Goal: Task Accomplishment & Management: Manage account settings

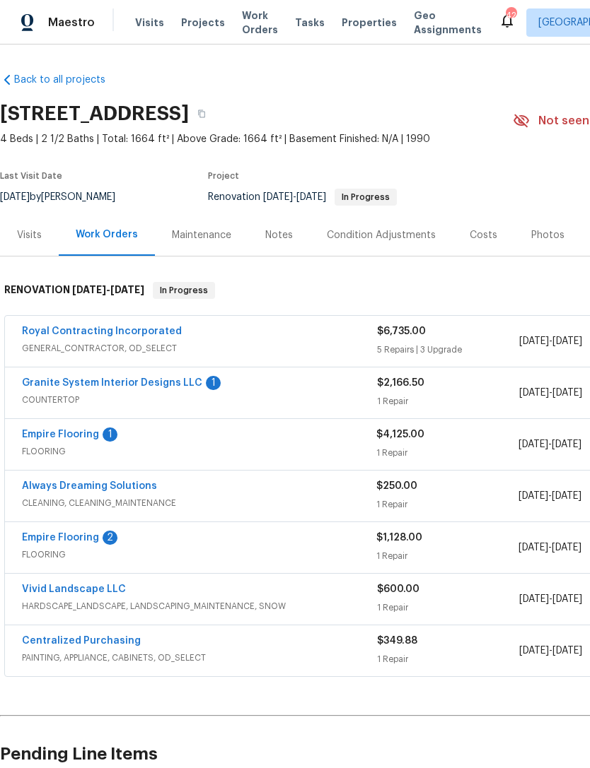
click at [279, 381] on div "Granite System Interior Designs LLC 1" at bounding box center [199, 384] width 355 height 17
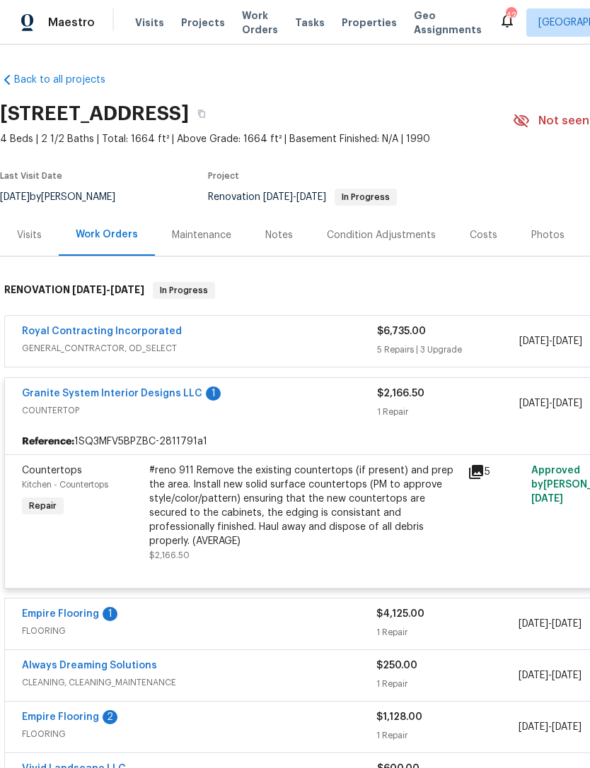
click at [136, 382] on div "Granite System Interior Designs LLC 1 COUNTERTOP $2,166.50 1 Repair 8/4/2025 - …" at bounding box center [399, 403] width 789 height 51
click at [151, 393] on link "Granite System Interior Designs LLC" at bounding box center [112, 394] width 180 height 10
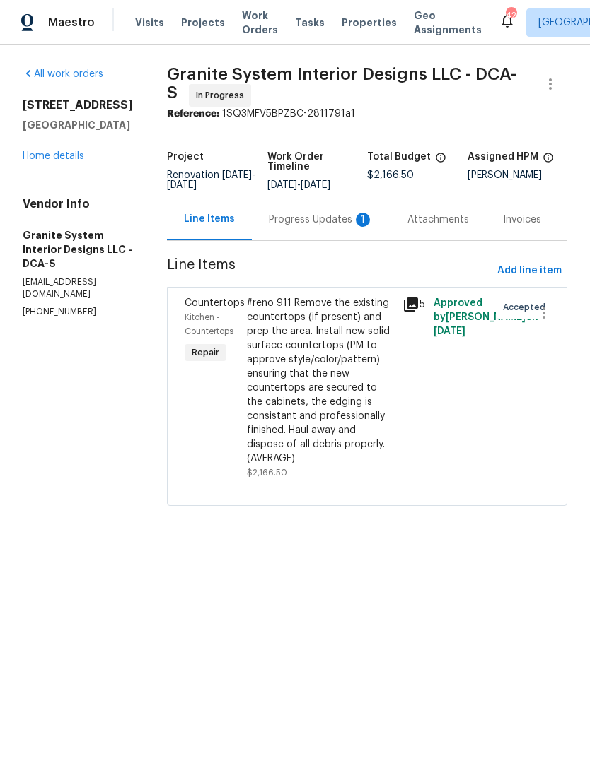
click at [301, 218] on div "Progress Updates 1" at bounding box center [321, 220] width 105 height 14
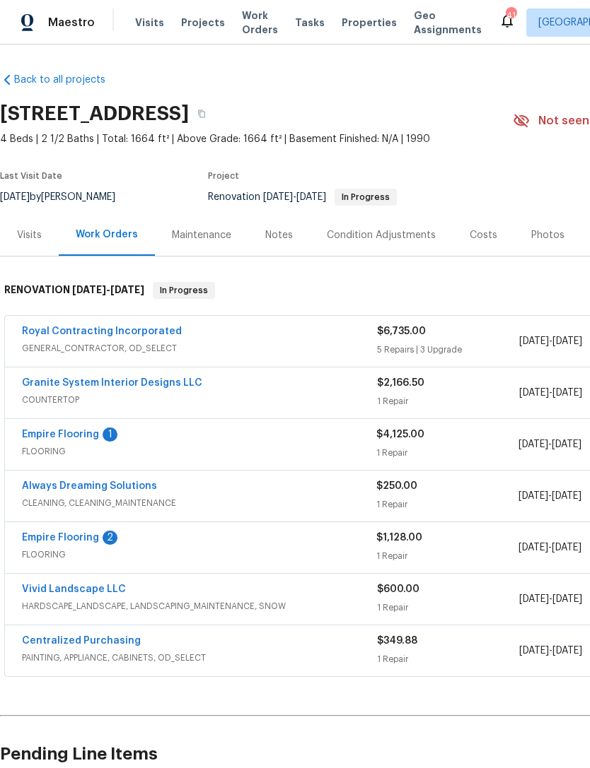
click at [119, 489] on link "Always Dreaming Solutions" at bounding box center [89, 486] width 135 height 10
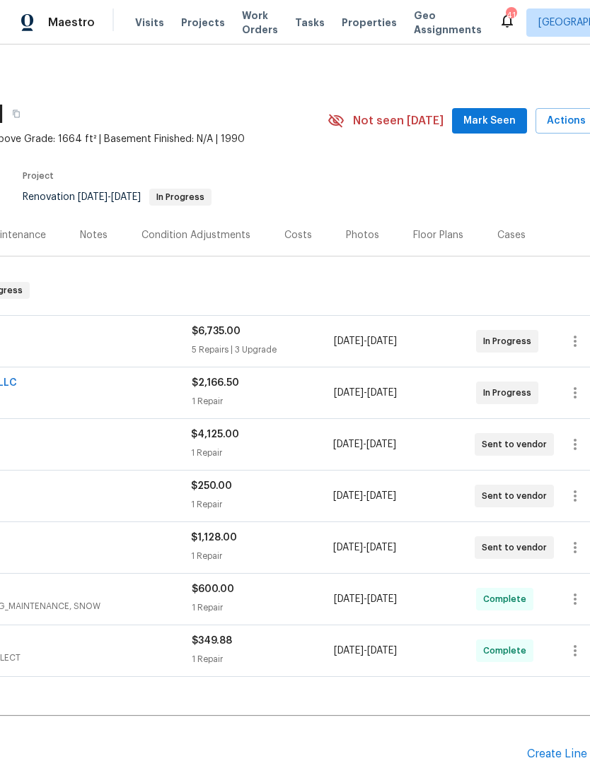
scroll to position [0, 185]
click at [578, 496] on icon "button" at bounding box center [574, 496] width 17 height 17
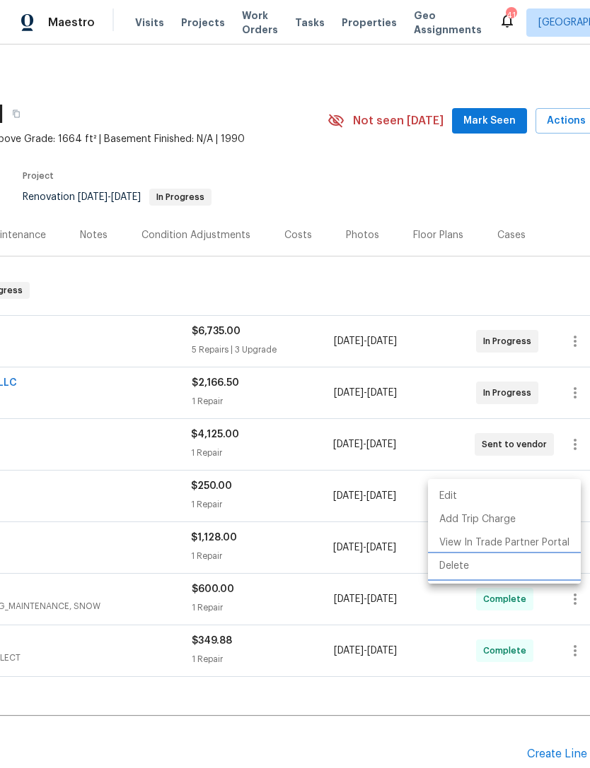
click at [472, 570] on li "Delete" at bounding box center [504, 566] width 153 height 23
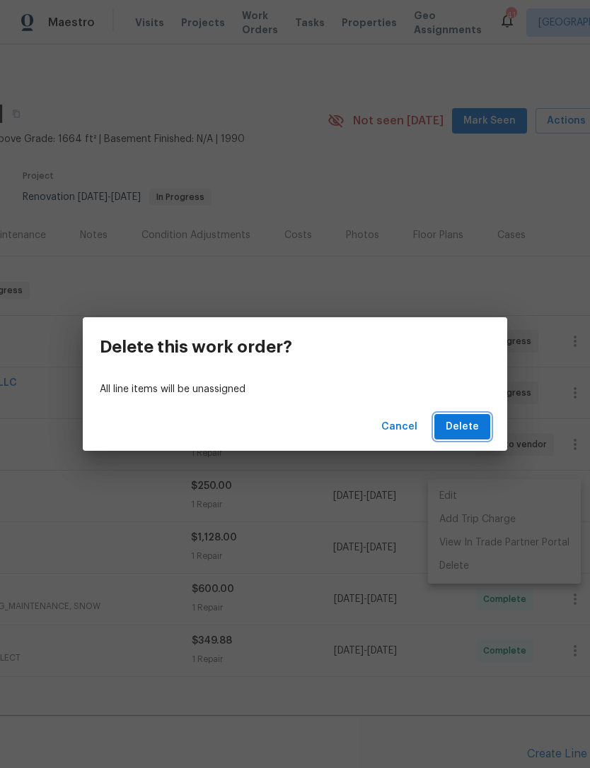
click at [472, 431] on span "Delete" at bounding box center [461, 427] width 33 height 18
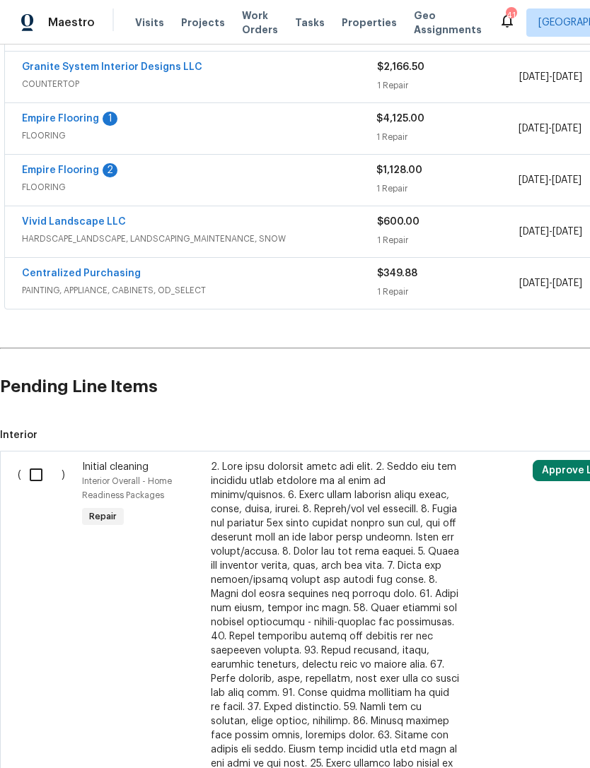
scroll to position [315, 0]
click at [42, 473] on input "checkbox" at bounding box center [41, 476] width 40 height 30
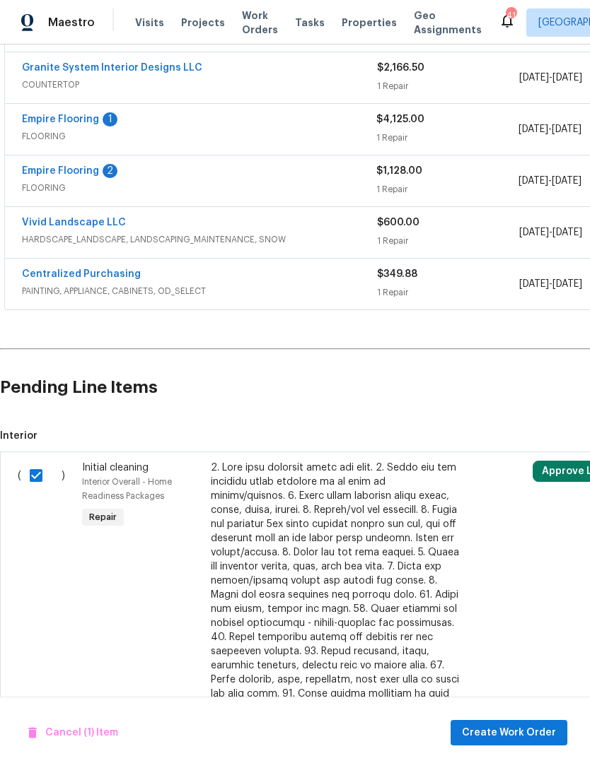
click at [563, 466] on button "Approve Line Item" at bounding box center [586, 471] width 108 height 21
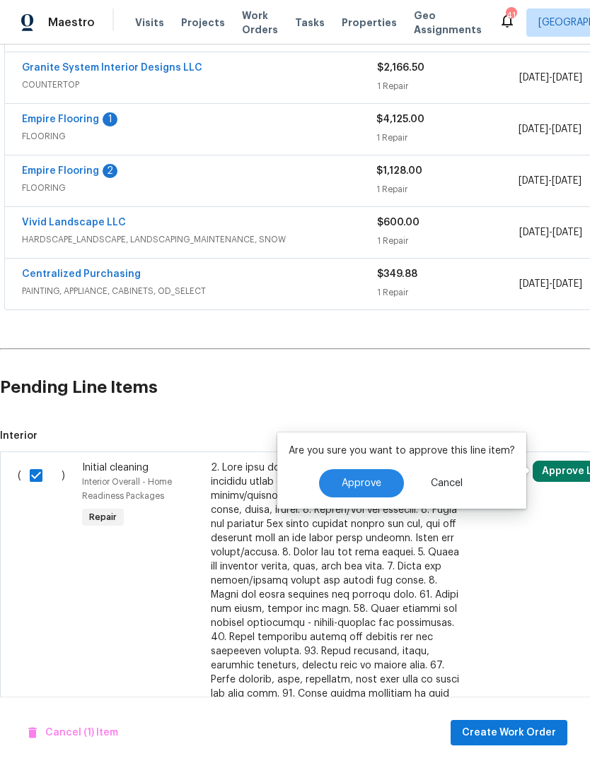
click at [358, 479] on span "Approve" at bounding box center [361, 484] width 40 height 11
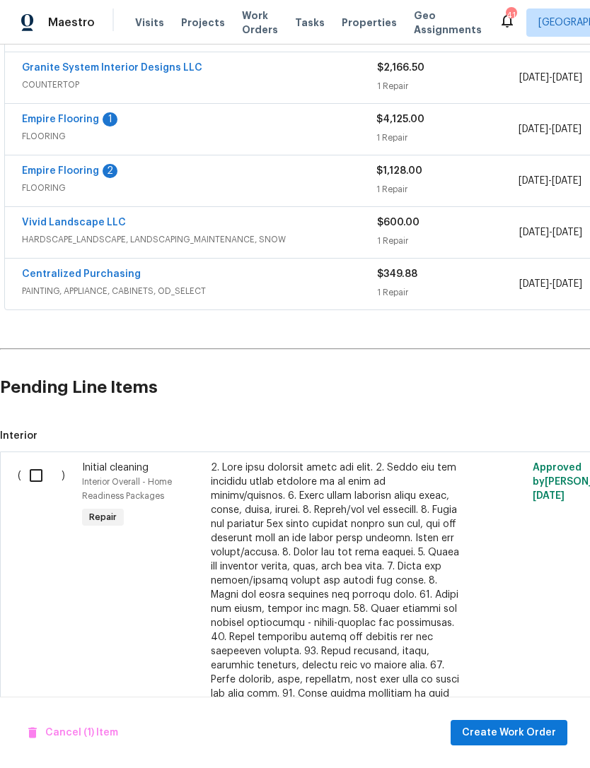
checkbox input "false"
click at [520, 738] on span "Create Work Order" at bounding box center [509, 734] width 94 height 18
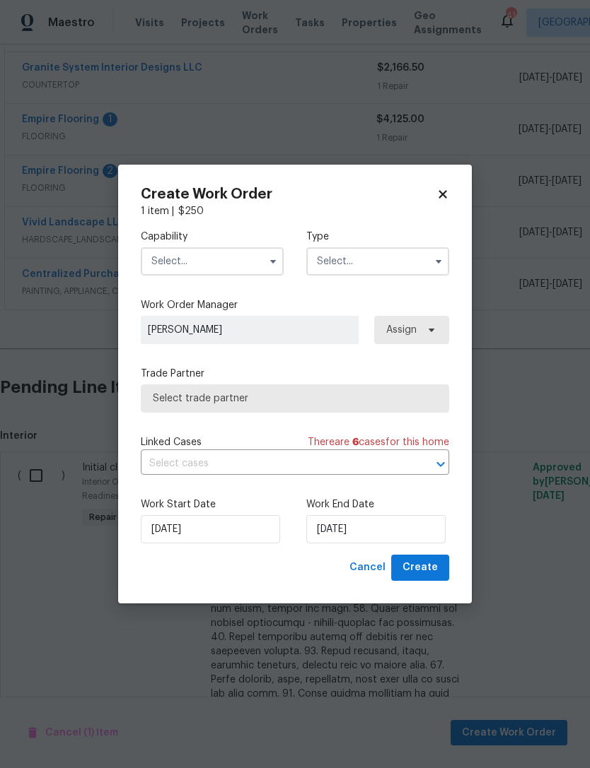
click at [248, 255] on input "text" at bounding box center [212, 261] width 143 height 28
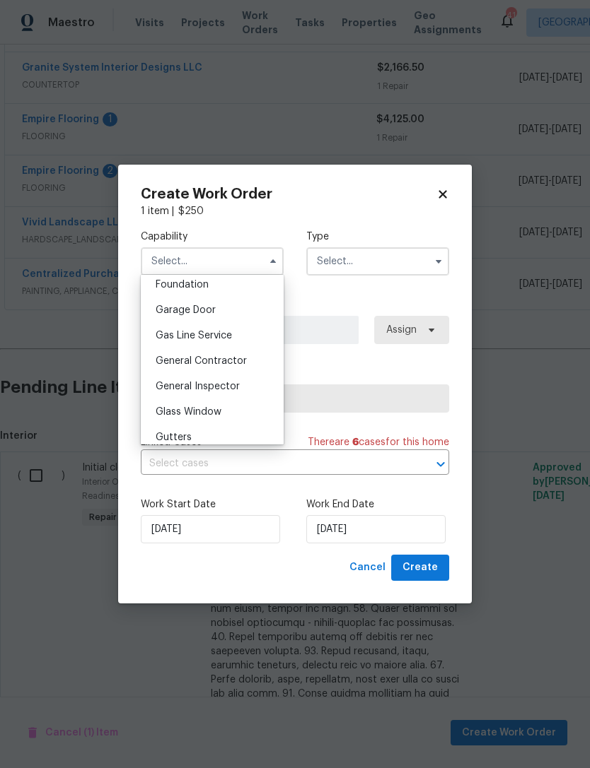
scroll to position [609, 0]
click at [222, 356] on span "General Contractor" at bounding box center [201, 358] width 91 height 10
type input "General Contractor"
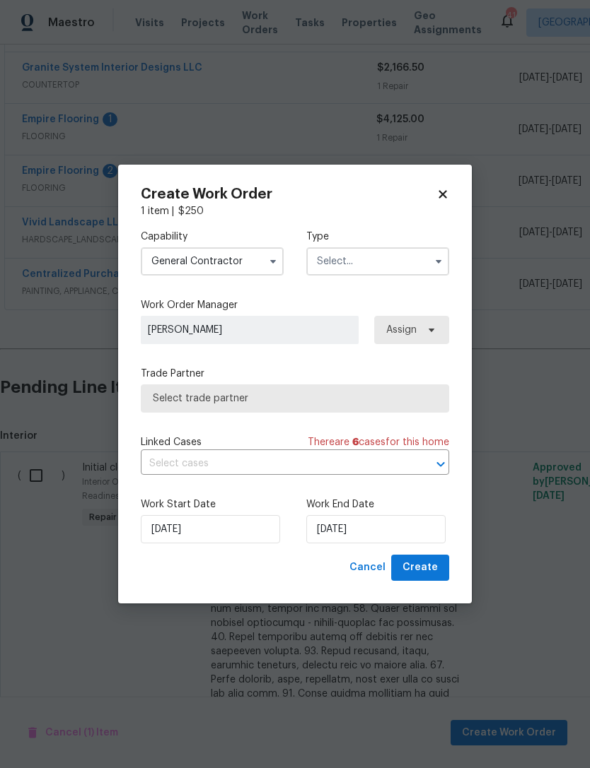
click at [413, 262] on input "text" at bounding box center [377, 261] width 143 height 28
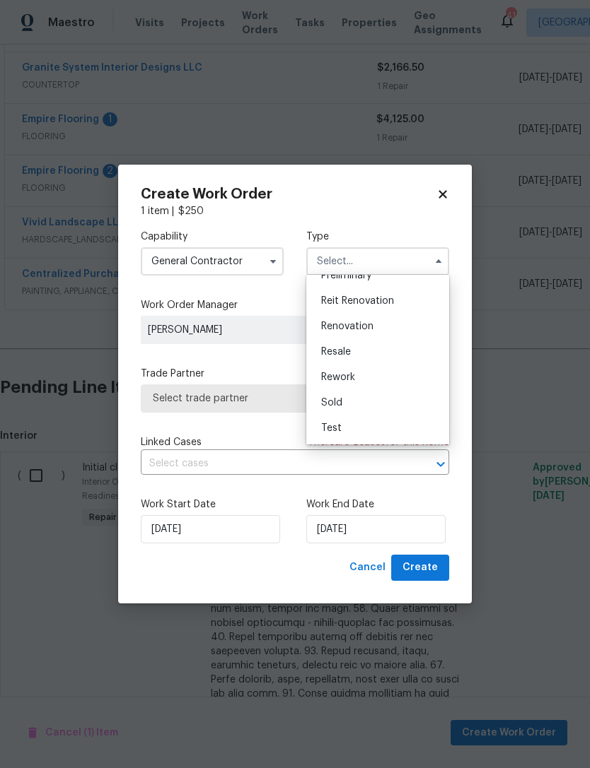
scroll to position [263, 0]
click at [372, 388] on span "Renovation" at bounding box center [347, 385] width 52 height 10
type input "Renovation"
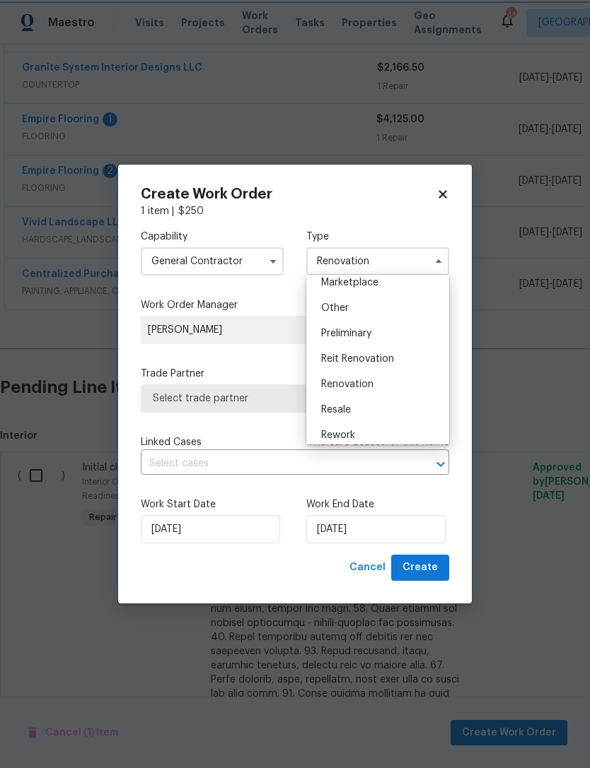
scroll to position [0, 0]
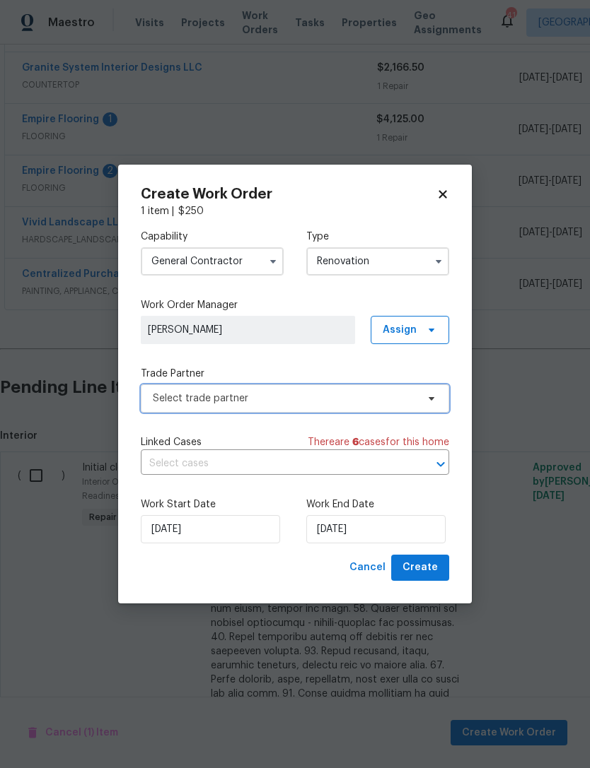
click at [438, 398] on span "Select trade partner" at bounding box center [295, 399] width 308 height 28
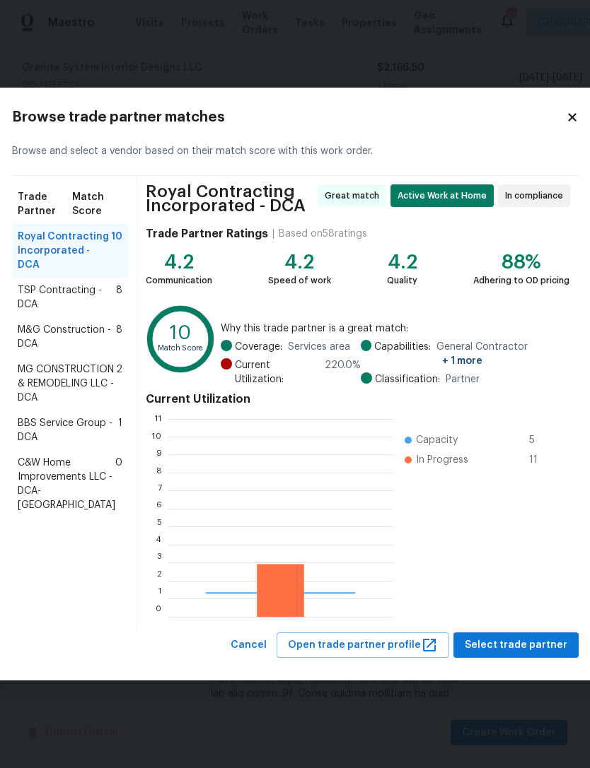
scroll to position [198, 224]
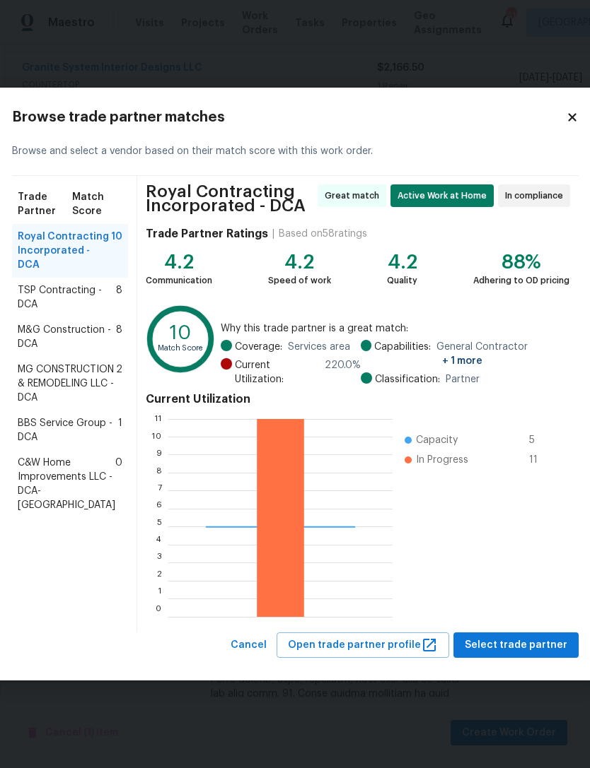
click at [69, 351] on span "M&G Construction - DCA" at bounding box center [67, 337] width 98 height 28
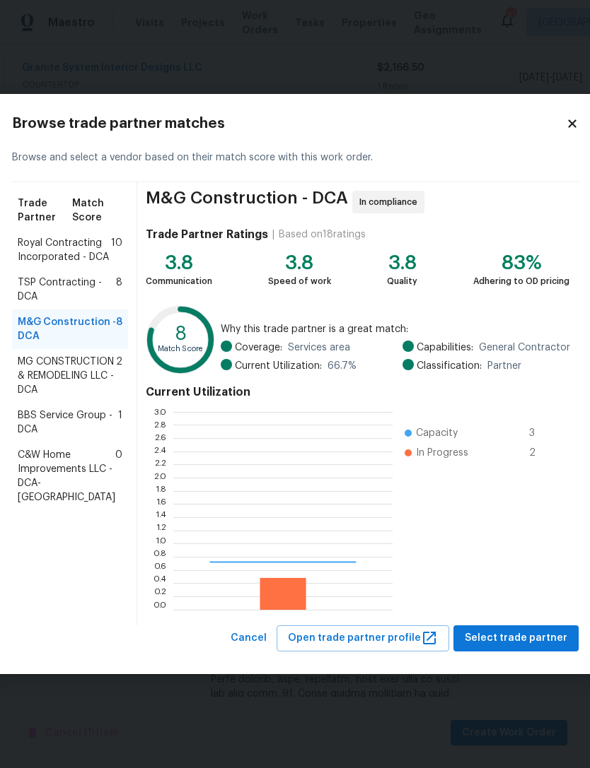
scroll to position [198, 219]
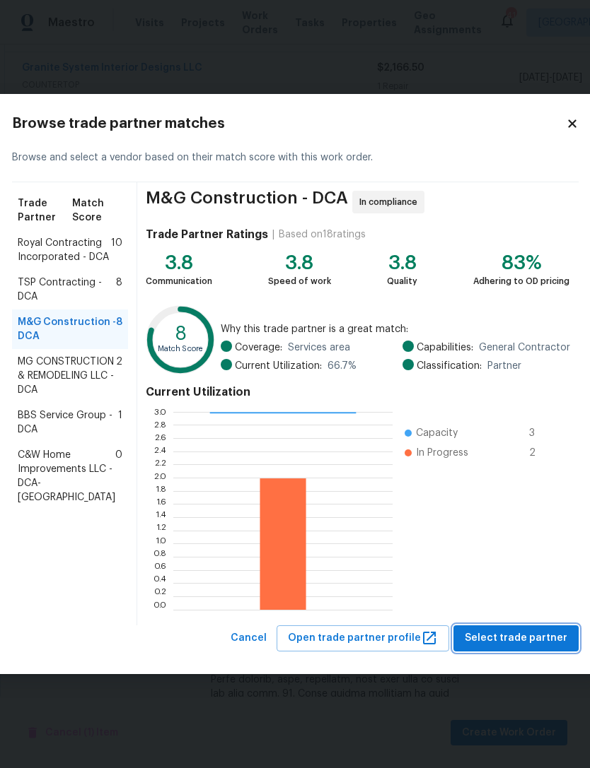
click at [500, 641] on span "Select trade partner" at bounding box center [515, 639] width 103 height 18
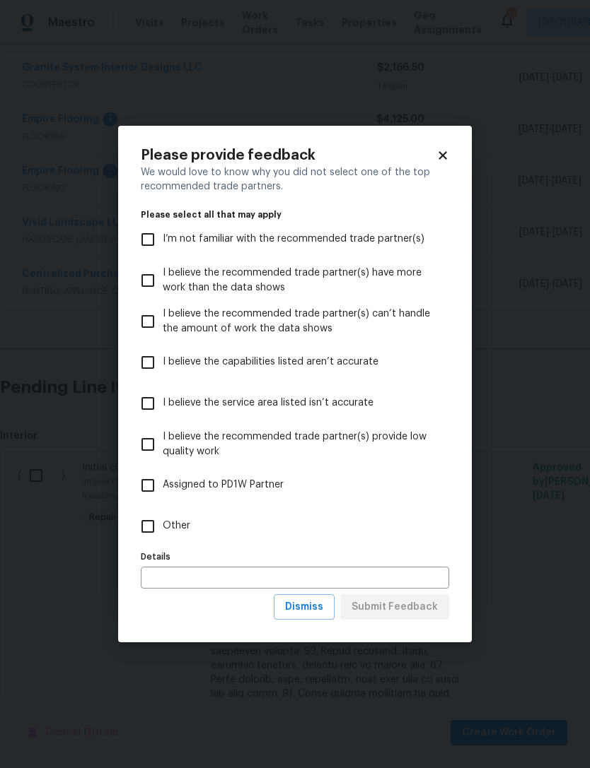
click at [154, 527] on input "Other" at bounding box center [148, 527] width 30 height 30
checkbox input "true"
click at [411, 610] on span "Submit Feedback" at bounding box center [394, 608] width 86 height 18
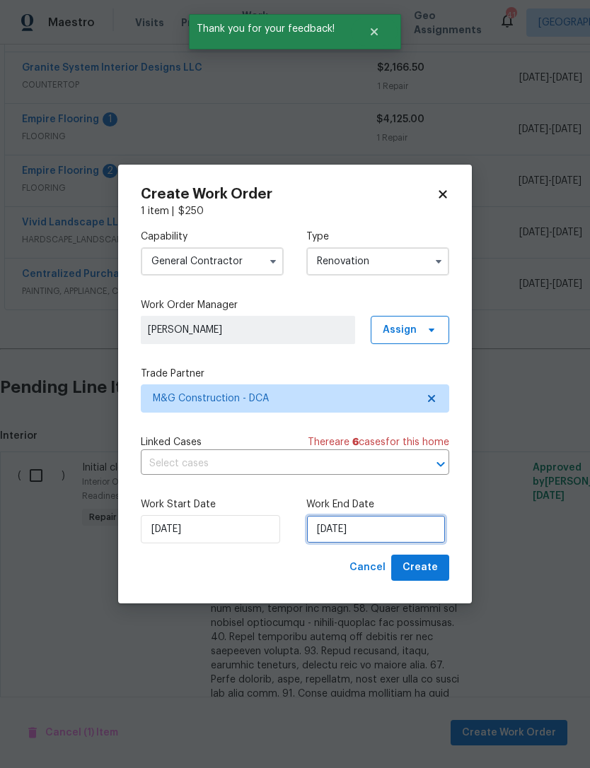
click at [357, 533] on input "[DATE]" at bounding box center [375, 529] width 139 height 28
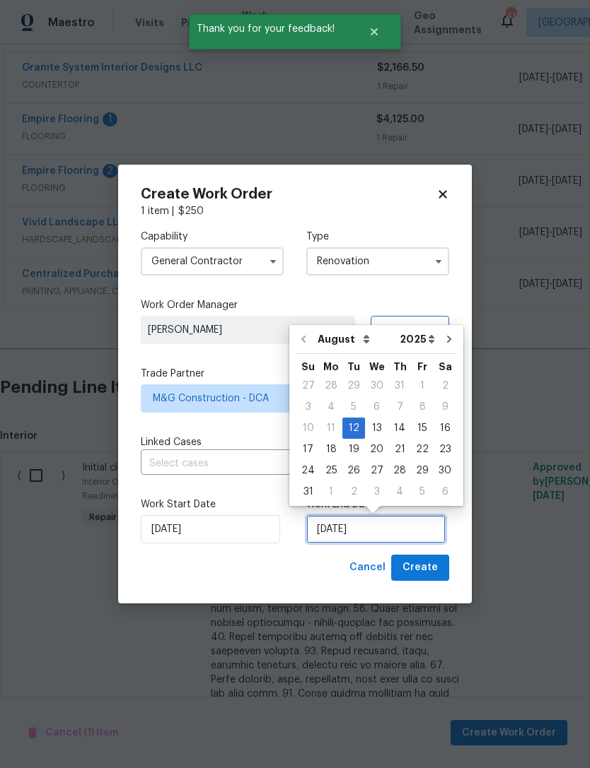
scroll to position [26, 0]
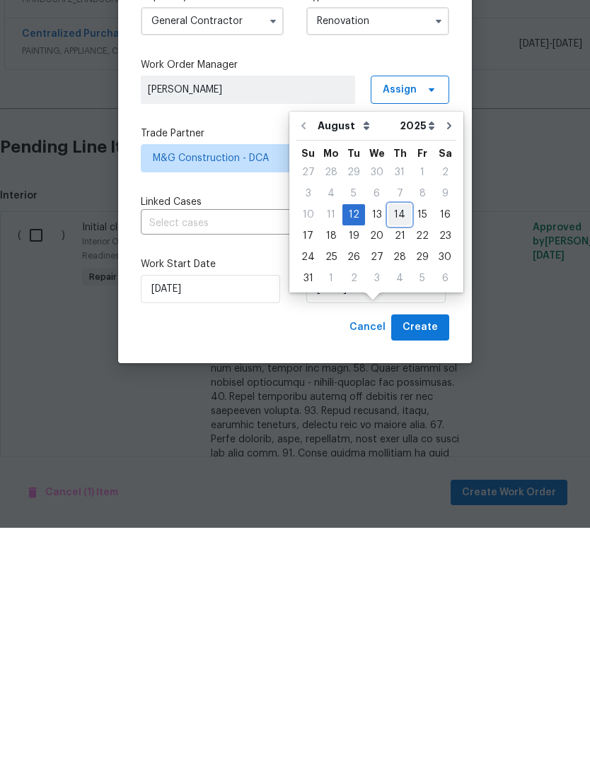
click at [399, 445] on div "14" at bounding box center [399, 455] width 23 height 20
type input "[DATE]"
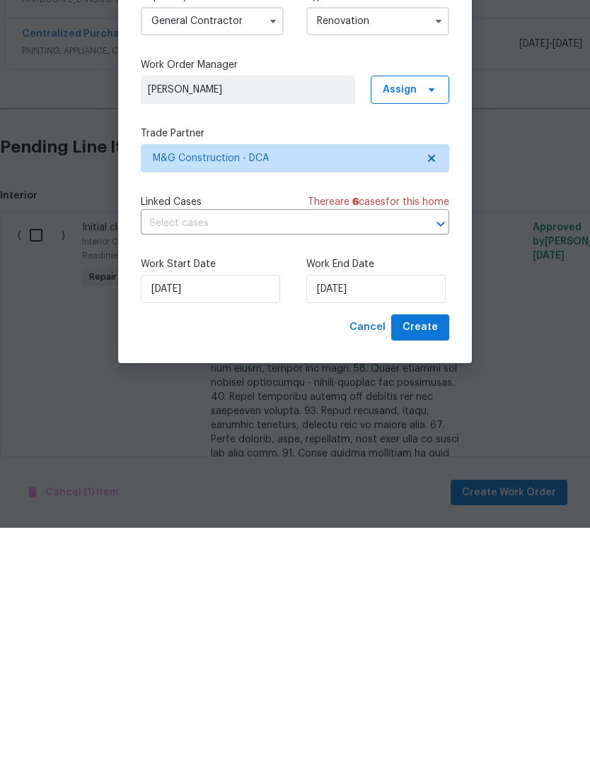
scroll to position [45, 0]
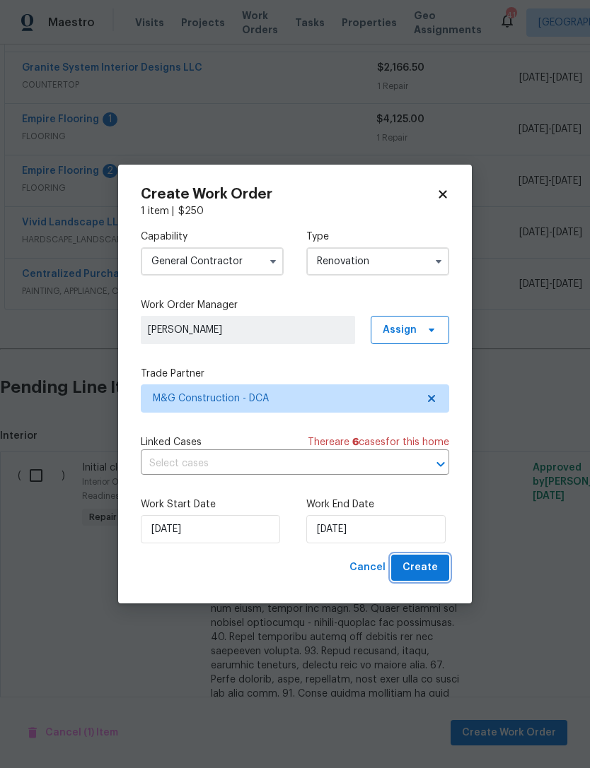
click at [435, 565] on span "Create" at bounding box center [419, 568] width 35 height 18
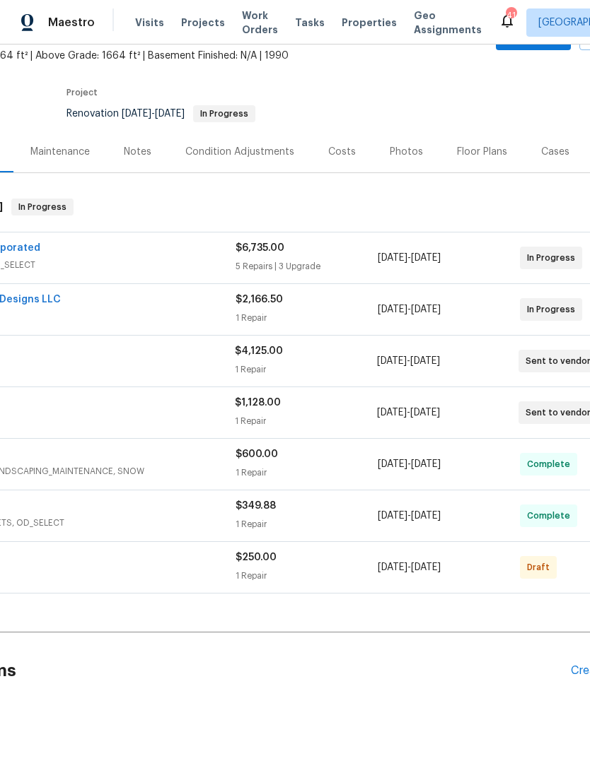
scroll to position [83, 142]
click at [544, 561] on span "Draft" at bounding box center [540, 568] width 28 height 14
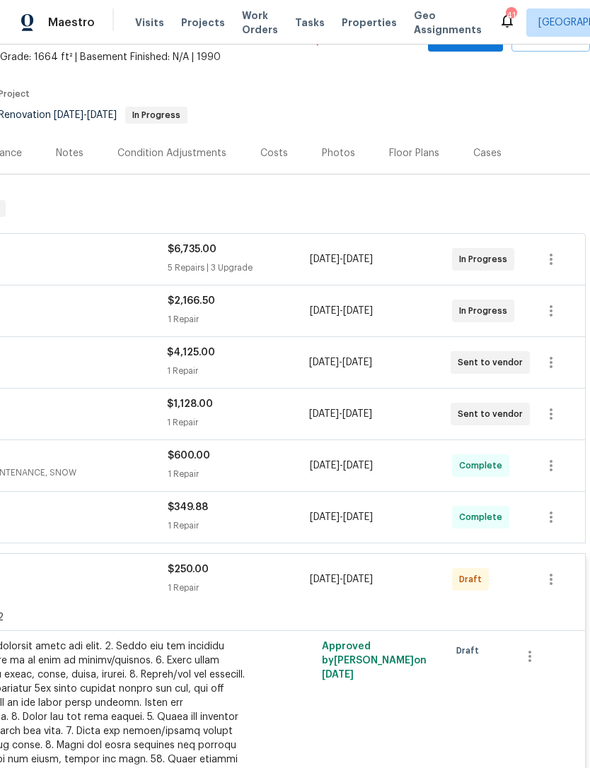
scroll to position [83, 209]
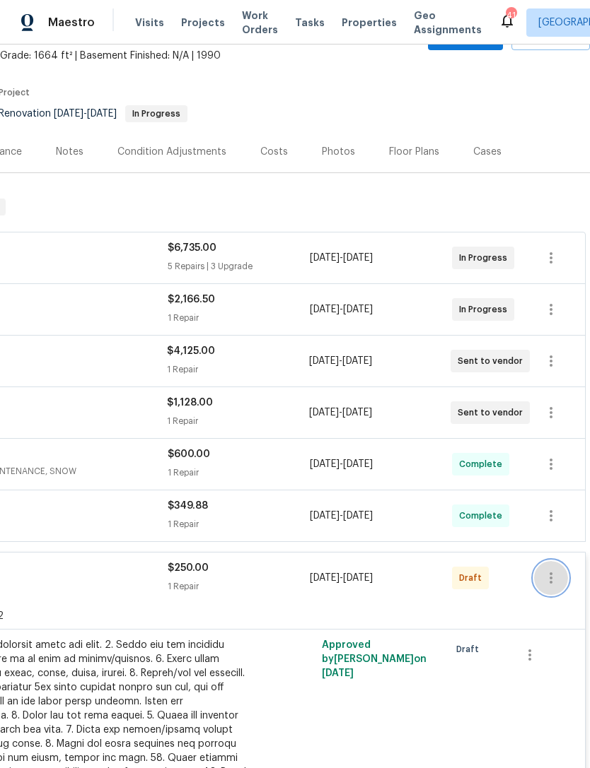
click at [558, 570] on icon "button" at bounding box center [550, 578] width 17 height 17
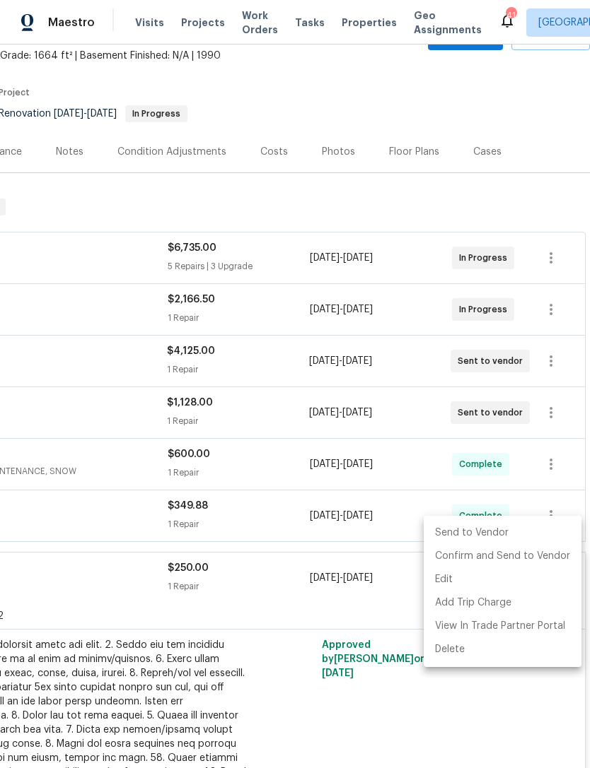
click at [476, 529] on li "Send to Vendor" at bounding box center [502, 533] width 158 height 23
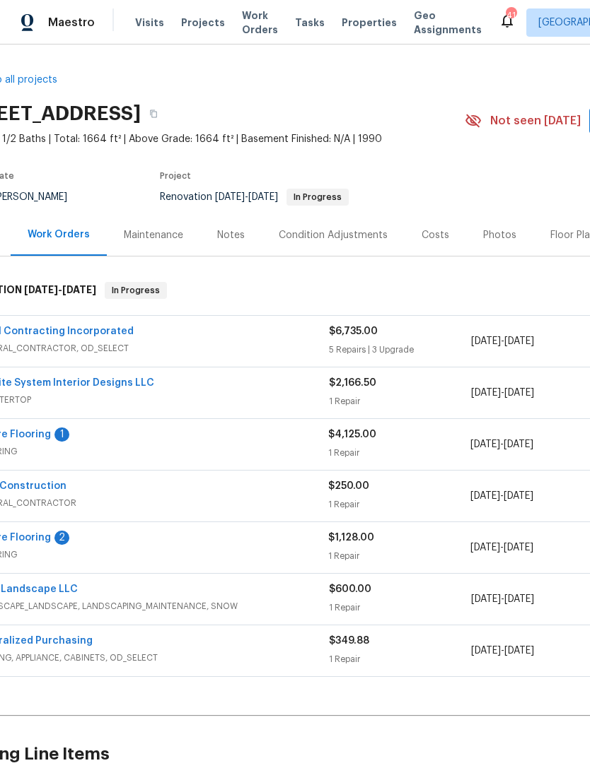
scroll to position [0, 49]
click at [37, 537] on link "Empire Flooring" at bounding box center [11, 538] width 77 height 10
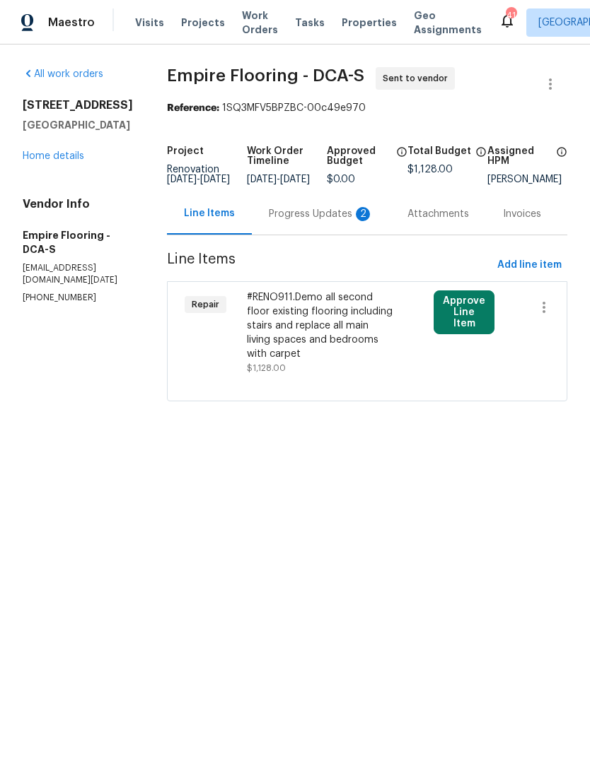
click at [307, 221] on div "Progress Updates 2" at bounding box center [321, 214] width 105 height 14
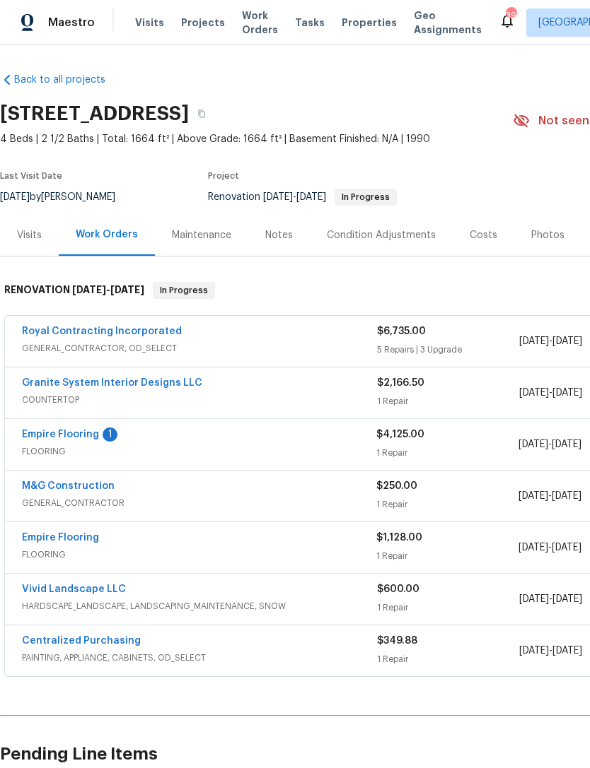
click at [224, 547] on div "Empire Flooring" at bounding box center [199, 539] width 354 height 17
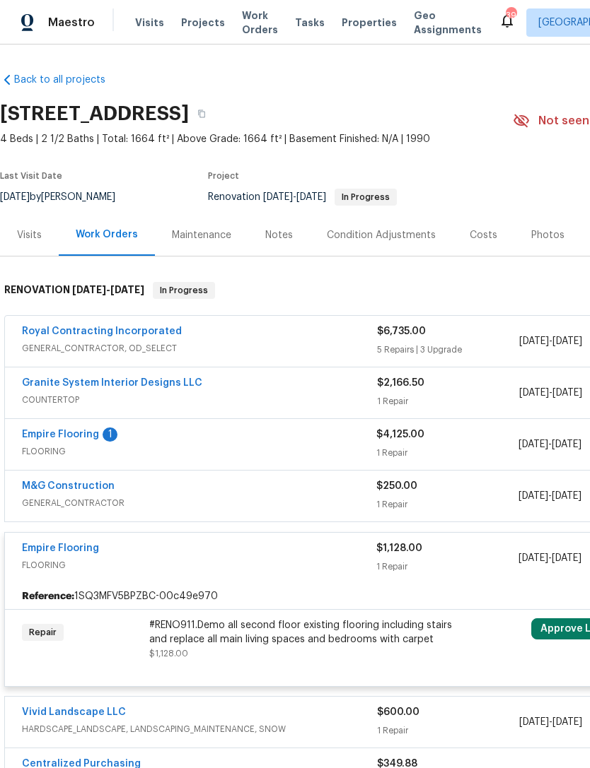
click at [255, 630] on div "#RENO911.Demo all second floor existing flooring including stairs and replace a…" at bounding box center [304, 633] width 310 height 28
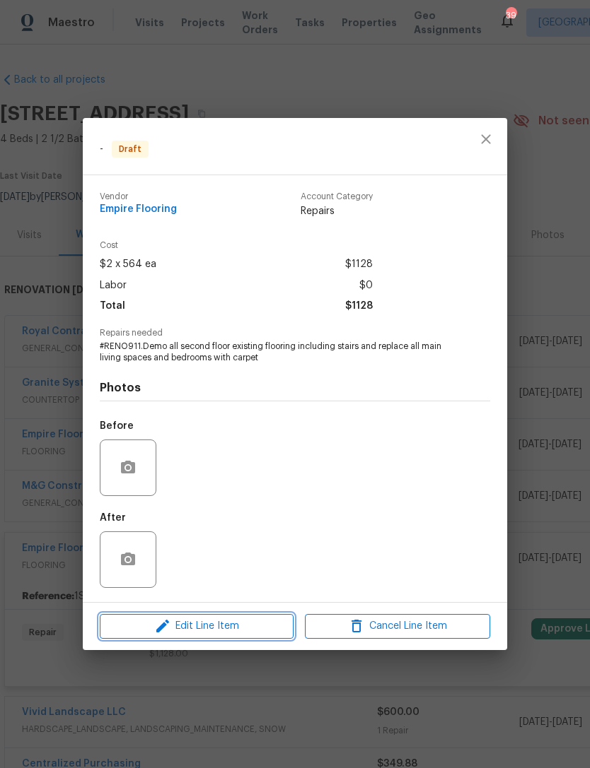
click at [226, 624] on span "Edit Line Item" at bounding box center [196, 627] width 185 height 18
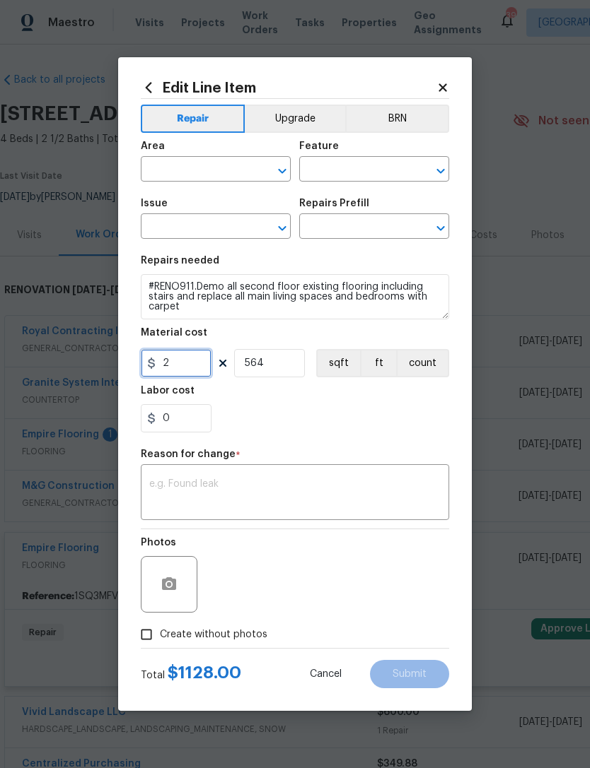
click at [186, 365] on input "2" at bounding box center [176, 363] width 71 height 28
type input "3"
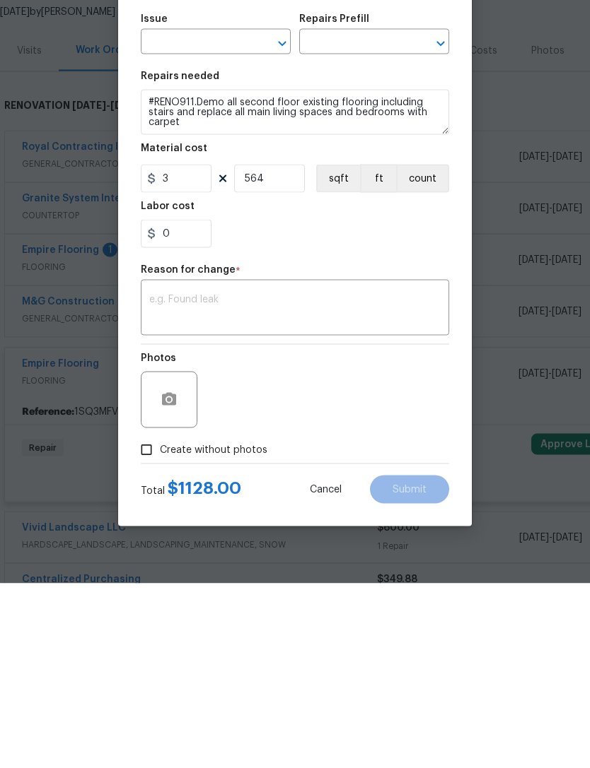
click at [316, 404] on div "0" at bounding box center [295, 418] width 308 height 28
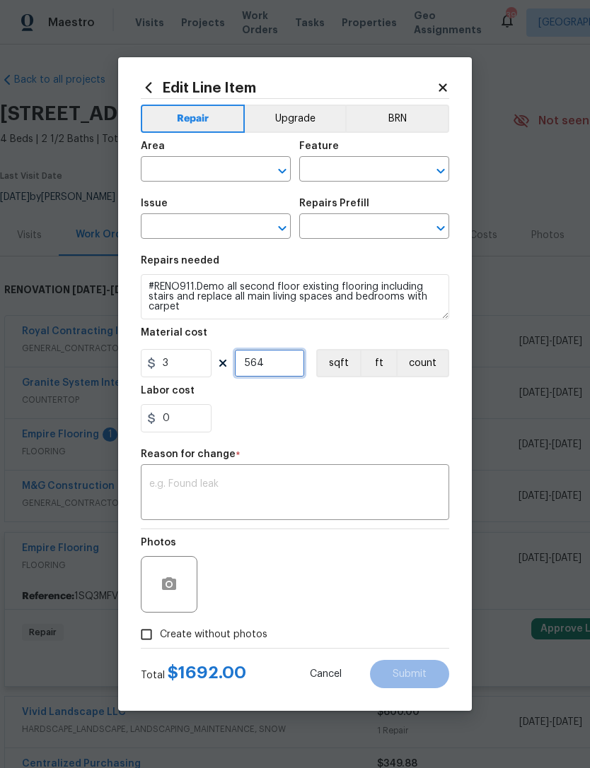
click at [281, 363] on input "564" at bounding box center [269, 363] width 71 height 28
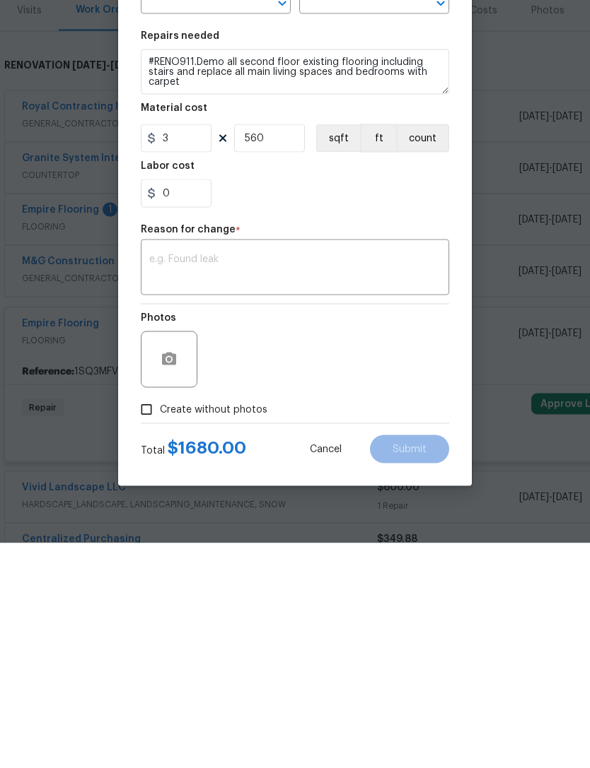
click at [406, 479] on textarea at bounding box center [294, 494] width 291 height 30
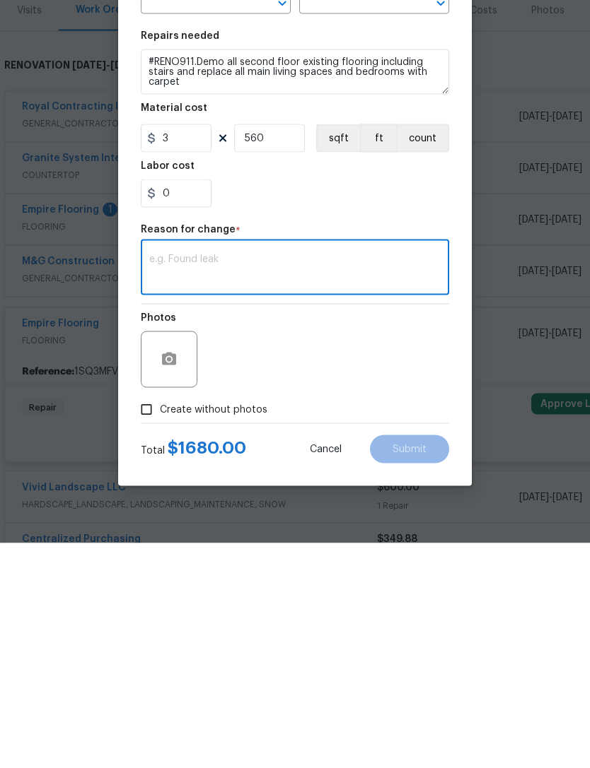
click at [362, 529] on div "Photos" at bounding box center [295, 575] width 308 height 92
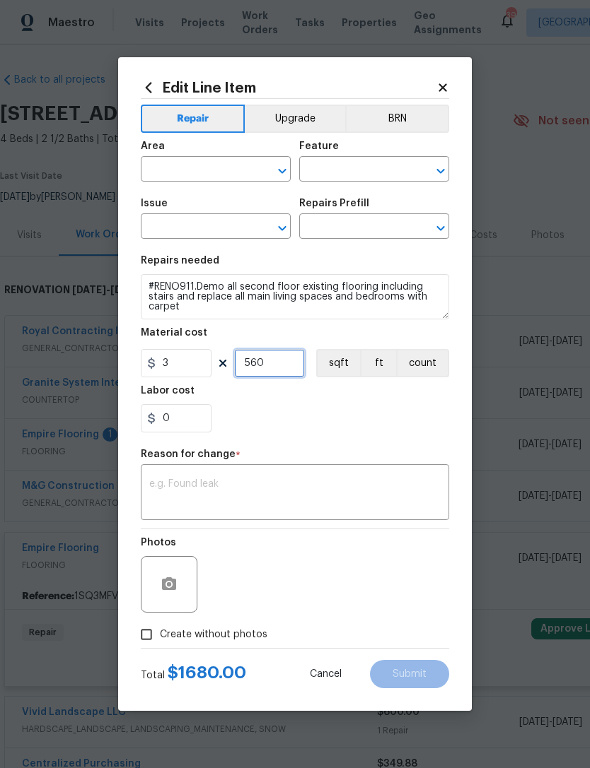
click at [286, 361] on input "560" at bounding box center [269, 363] width 71 height 28
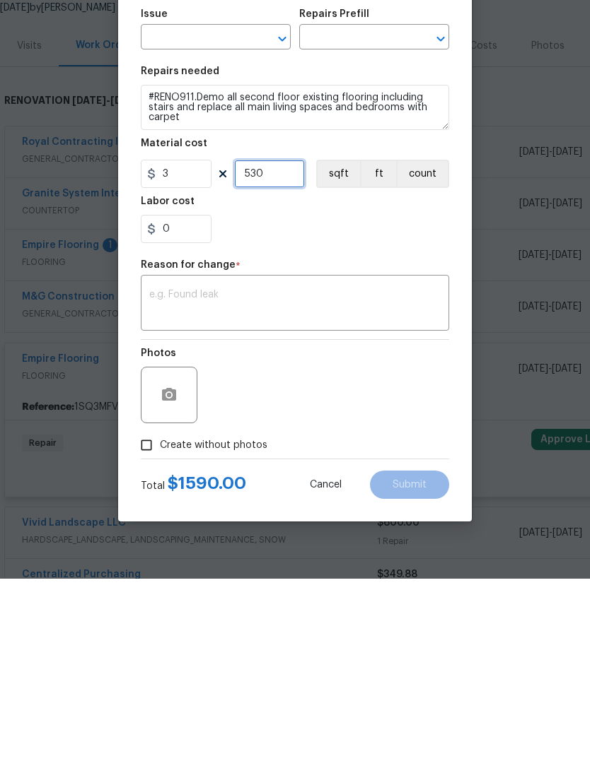
type input "530"
click at [100, 411] on body "Maestro Visits Projects Work Orders Tasks Properties Geo Assignments 39 Richmon…" at bounding box center [295, 384] width 590 height 768
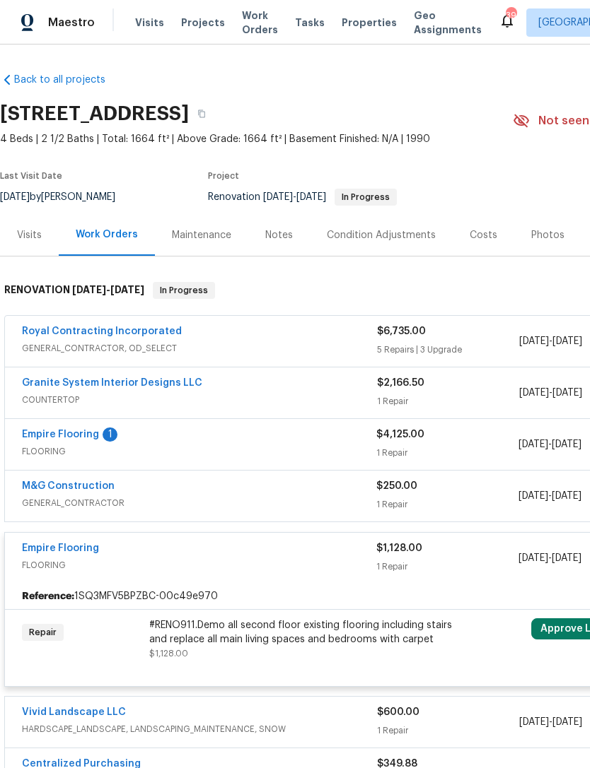
click at [96, 544] on link "Empire Flooring" at bounding box center [60, 549] width 77 height 10
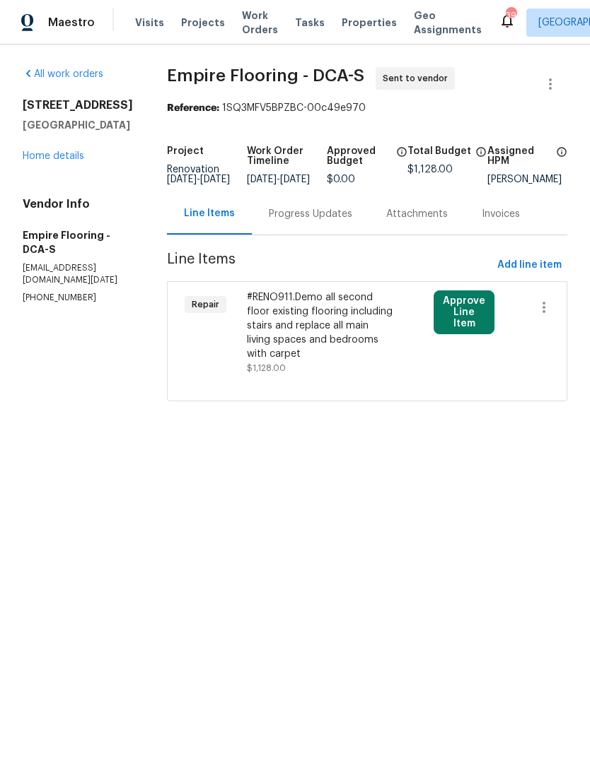
click at [340, 221] on div "Progress Updates" at bounding box center [310, 214] width 83 height 14
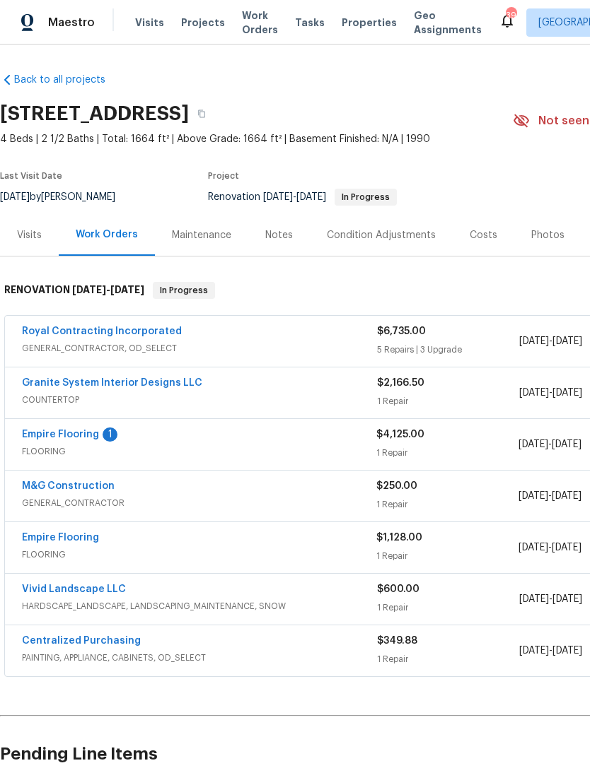
click at [194, 543] on div "Empire Flooring" at bounding box center [199, 539] width 354 height 17
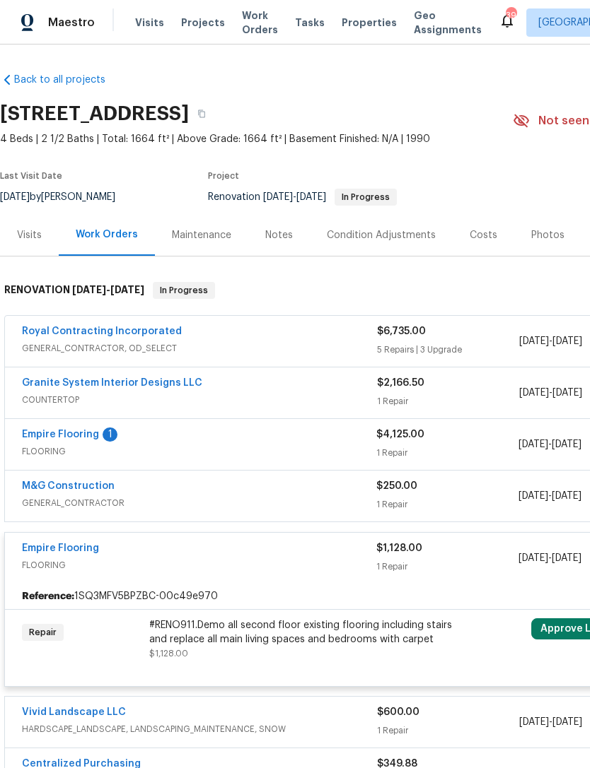
click at [357, 575] on div "Empire Flooring FLOORING" at bounding box center [199, 558] width 354 height 34
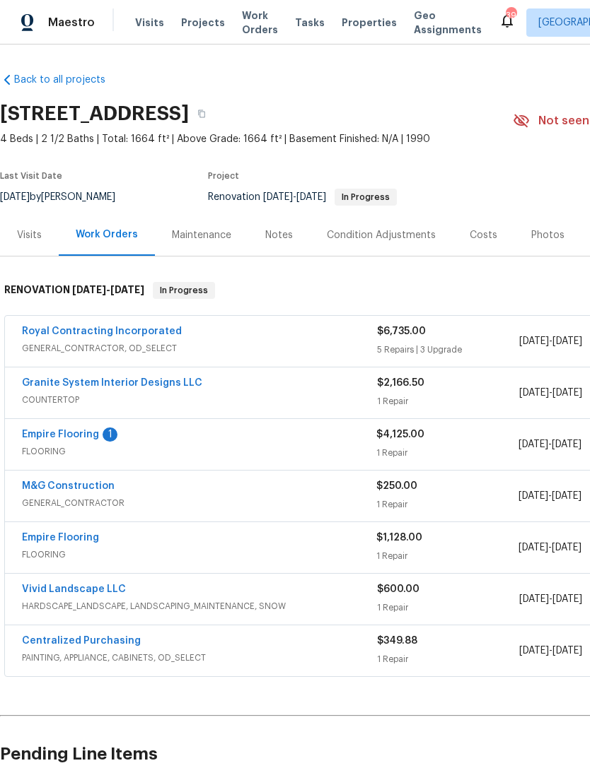
click at [336, 556] on span "FLOORING" at bounding box center [199, 555] width 354 height 14
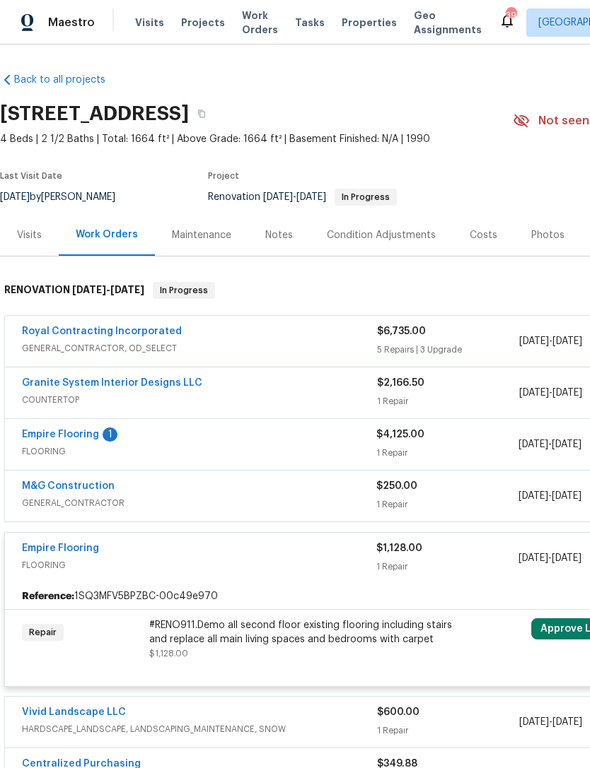
click at [292, 660] on div "#RENO911.Demo all second floor existing flooring including stairs and replace a…" at bounding box center [304, 640] width 310 height 42
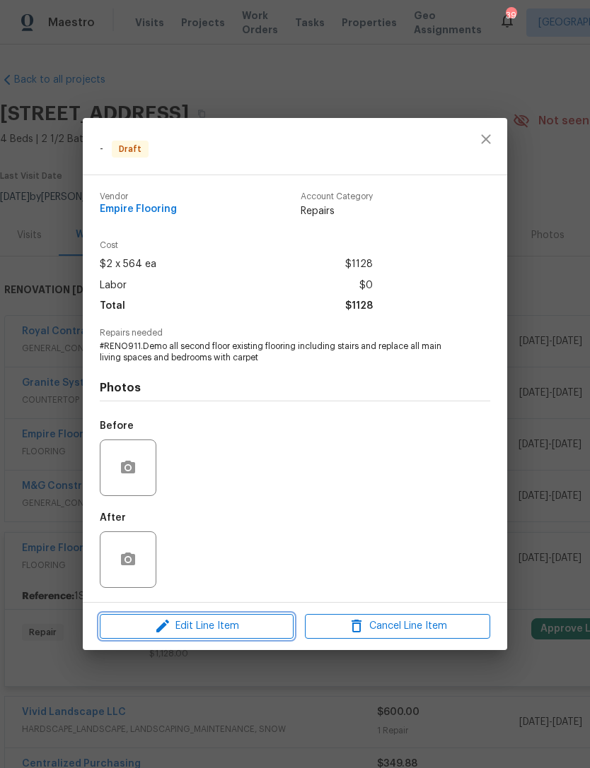
click at [221, 621] on span "Edit Line Item" at bounding box center [196, 627] width 185 height 18
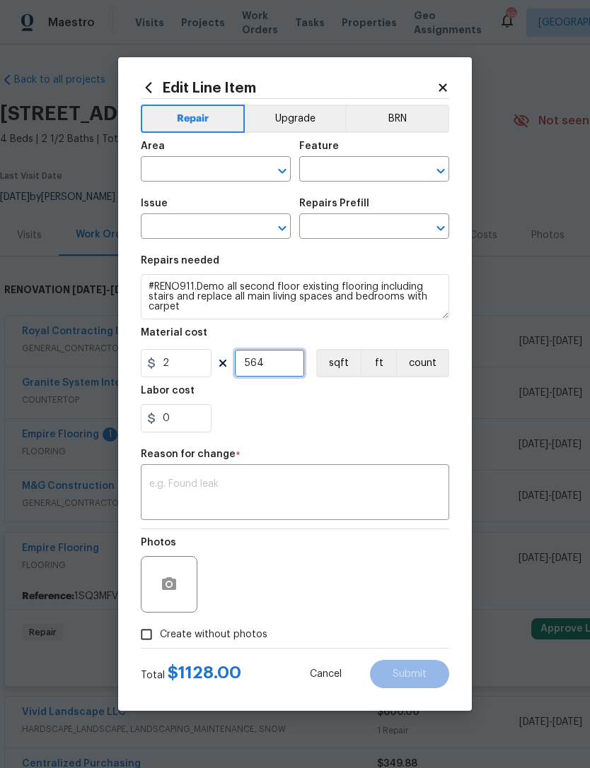
click at [284, 369] on input "564" at bounding box center [269, 363] width 71 height 28
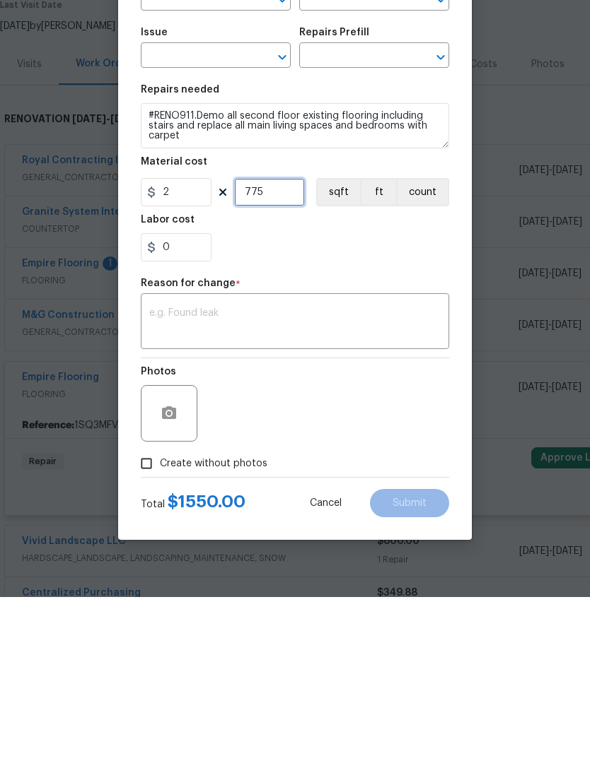
type input "775"
click at [308, 529] on div "Photos" at bounding box center [295, 575] width 308 height 92
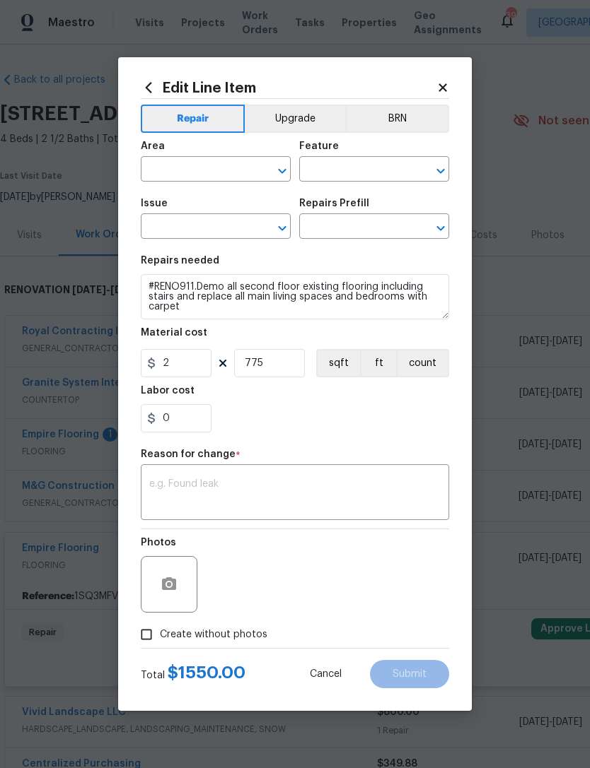
click at [264, 463] on div "Reason for change *" at bounding box center [295, 459] width 308 height 18
click at [233, 491] on textarea at bounding box center [294, 494] width 291 height 30
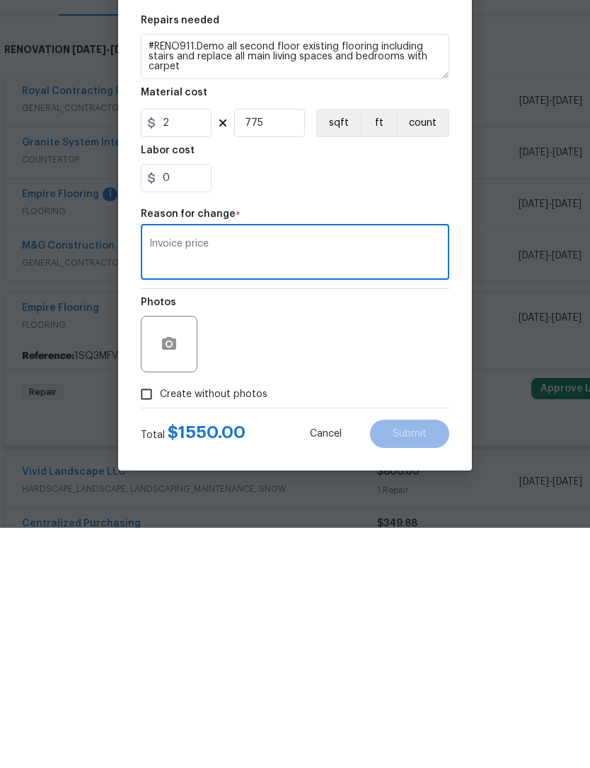
type textarea "Invoice price"
click at [141, 621] on input "Create without photos" at bounding box center [146, 634] width 27 height 27
checkbox input "true"
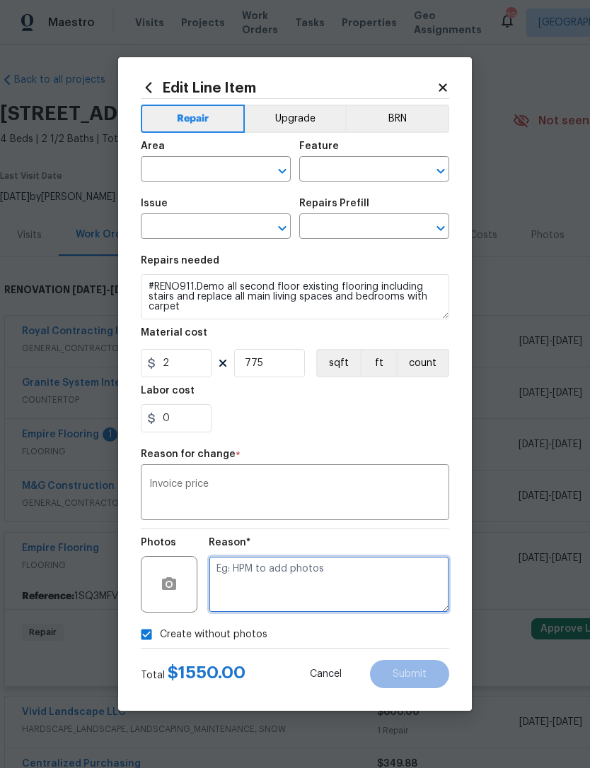
click at [276, 580] on textarea at bounding box center [329, 584] width 240 height 57
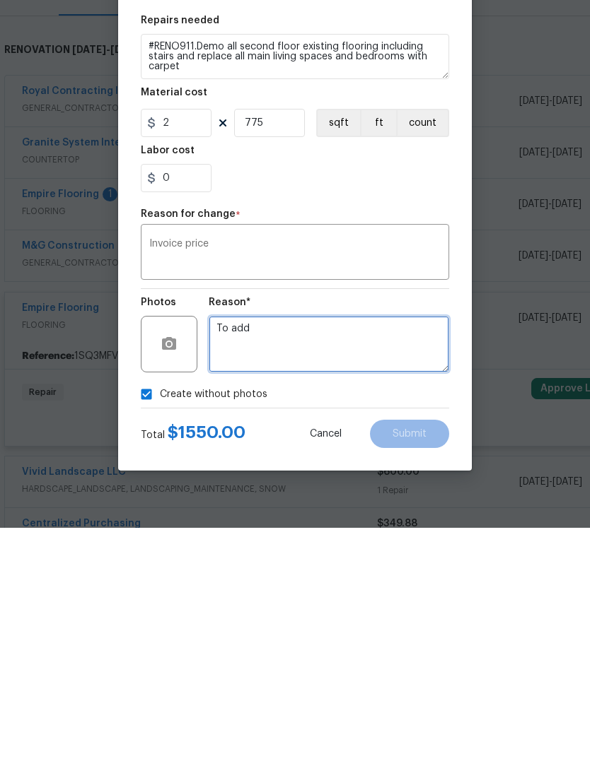
type textarea "To add"
click at [424, 404] on div "0" at bounding box center [295, 418] width 308 height 28
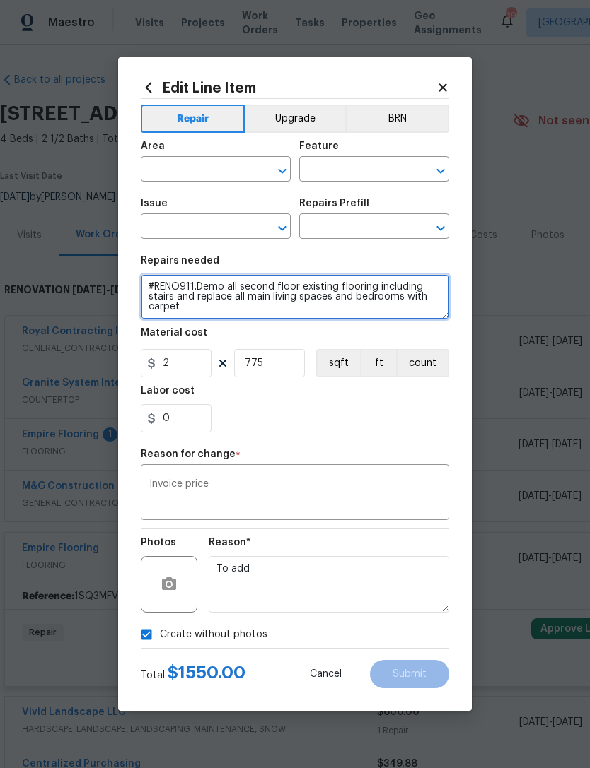
click at [278, 168] on icon "Open" at bounding box center [282, 171] width 17 height 17
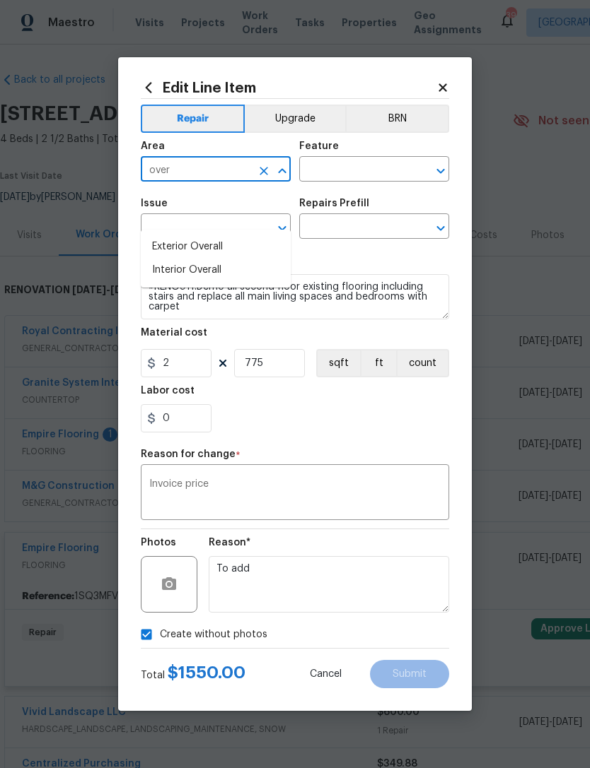
click at [201, 259] on li "Interior Overall" at bounding box center [216, 270] width 150 height 23
type input "Interior Overall"
click at [237, 226] on input "text" at bounding box center [196, 228] width 110 height 22
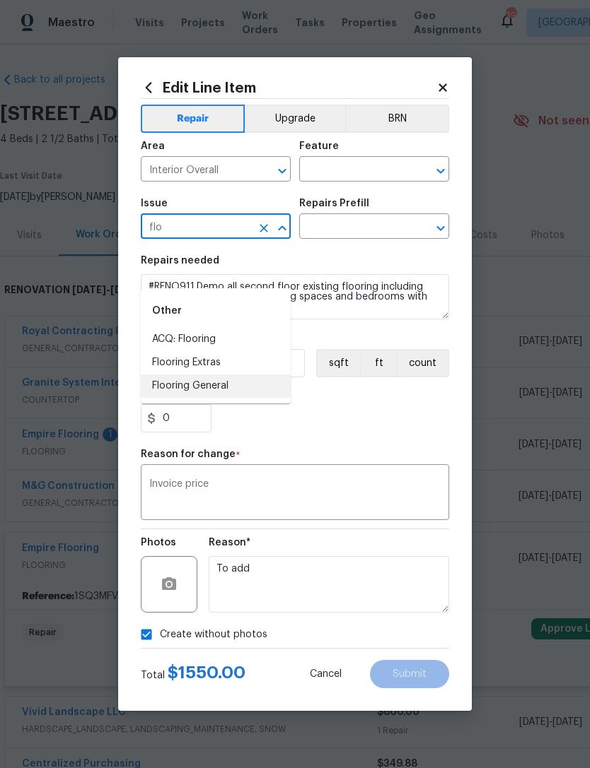
click at [206, 375] on li "Flooring General" at bounding box center [216, 386] width 150 height 23
type input "Flooring General"
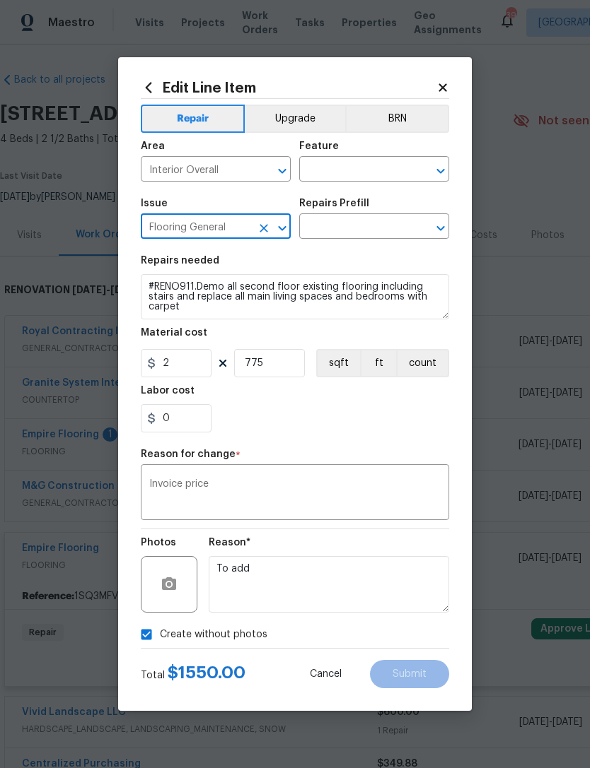
click at [435, 168] on icon "Open" at bounding box center [440, 171] width 17 height 17
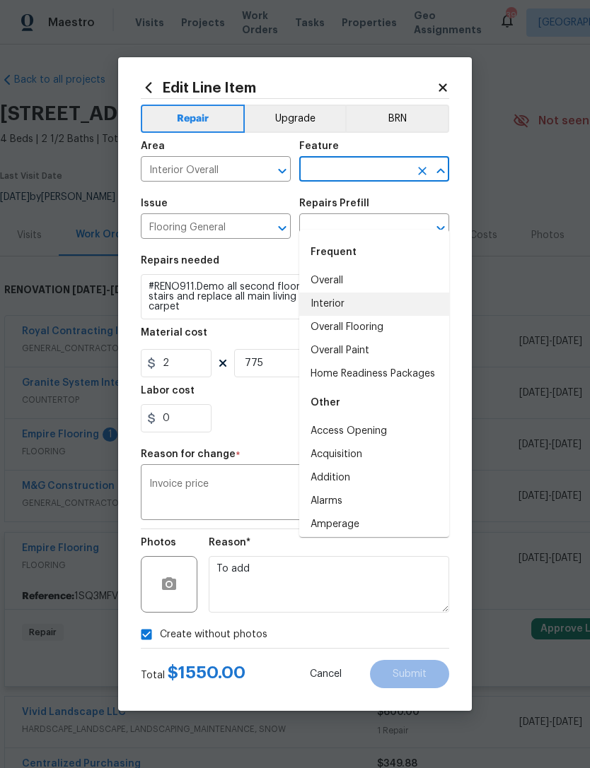
click at [341, 293] on li "Interior" at bounding box center [374, 304] width 150 height 23
type input "Interior"
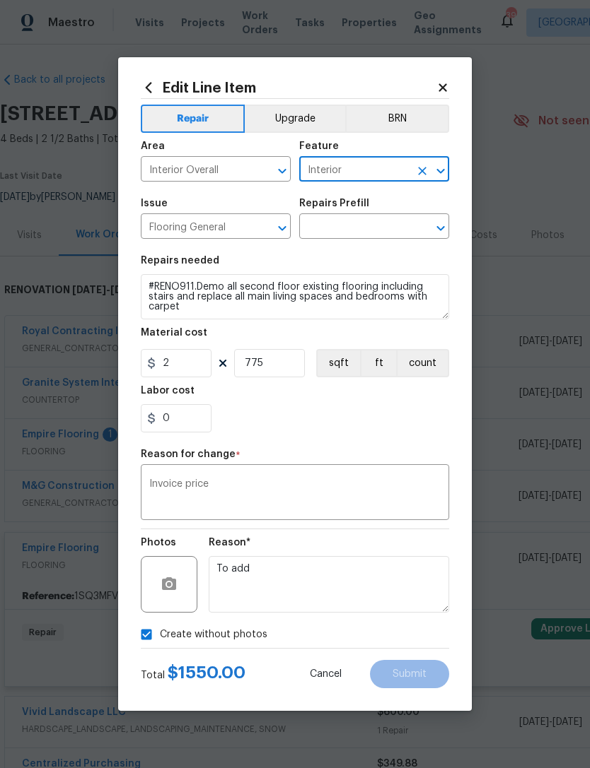
click at [435, 231] on icon "Open" at bounding box center [440, 228] width 17 height 17
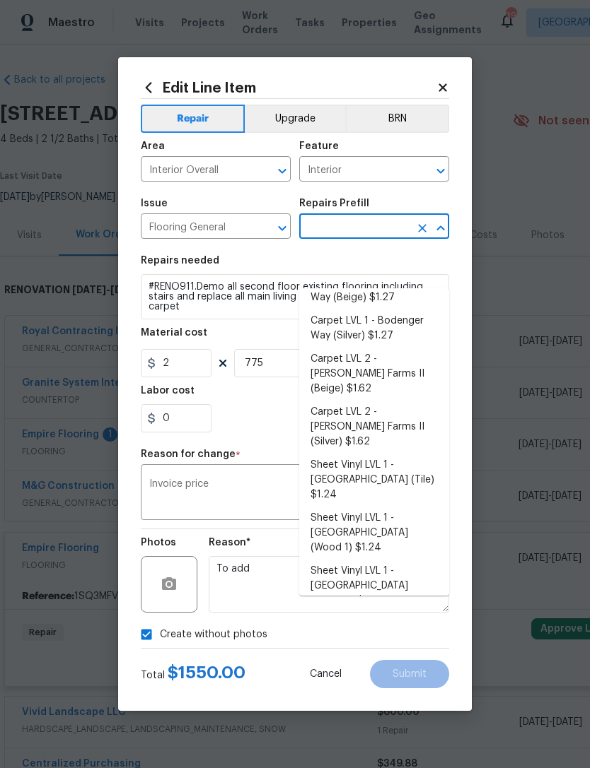
scroll to position [1, 0]
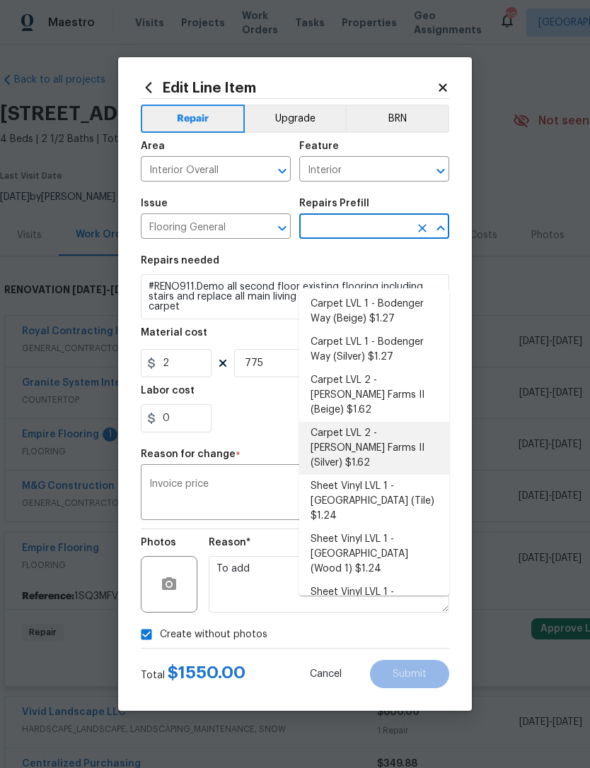
click at [401, 422] on li "Carpet LVL 2 - Abshire Farms II (Silver) $1.62" at bounding box center [374, 448] width 150 height 53
type input "Carpet LVL 2 - Abshire Farms II (Silver) $1.62"
type input "Overall Flooring"
type textarea "Install new carpet (Abshire Farms II - 929 Thin Ice) at all previously carpeted…"
type input "Carpet LVL 2 - Abshire Farms II (Silver) $1.62"
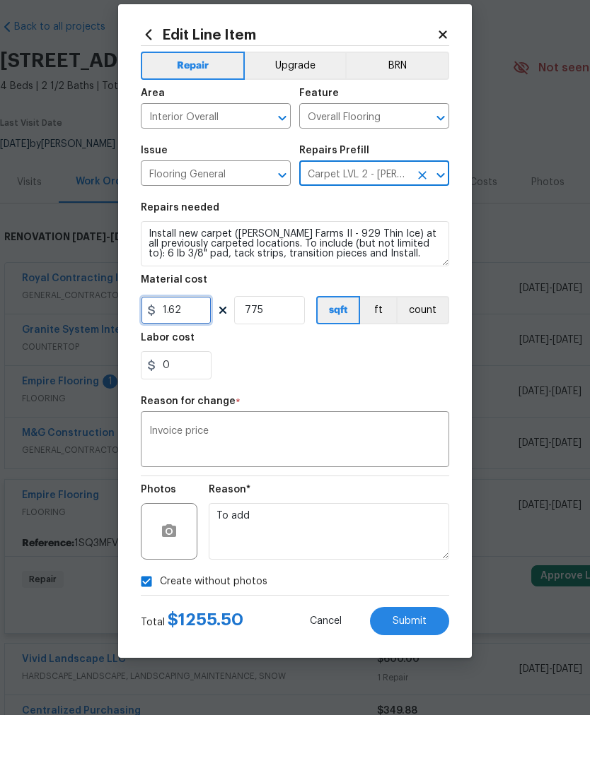
click at [198, 349] on input "1.62" at bounding box center [176, 363] width 71 height 28
type input "2"
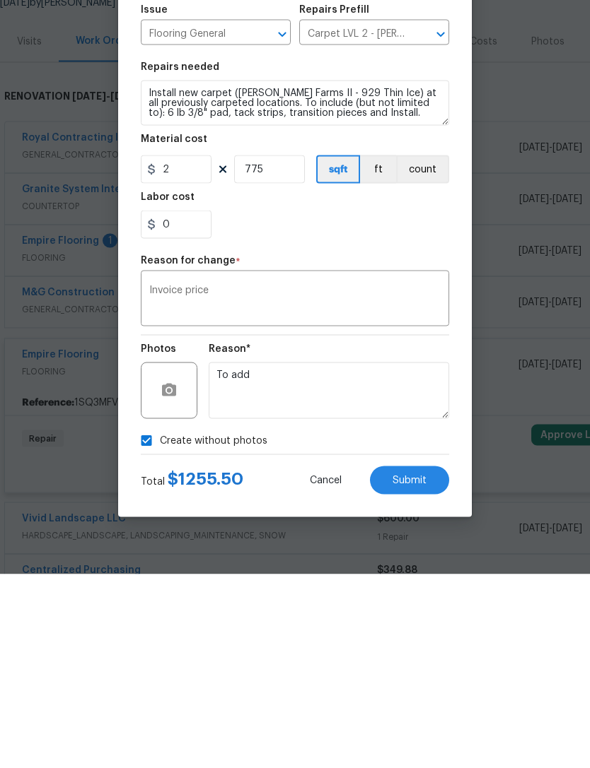
click at [402, 247] on section "Repairs needed Install new carpet (Abshire Farms II - 929 Thin Ice) at all prev…" at bounding box center [295, 344] width 308 height 194
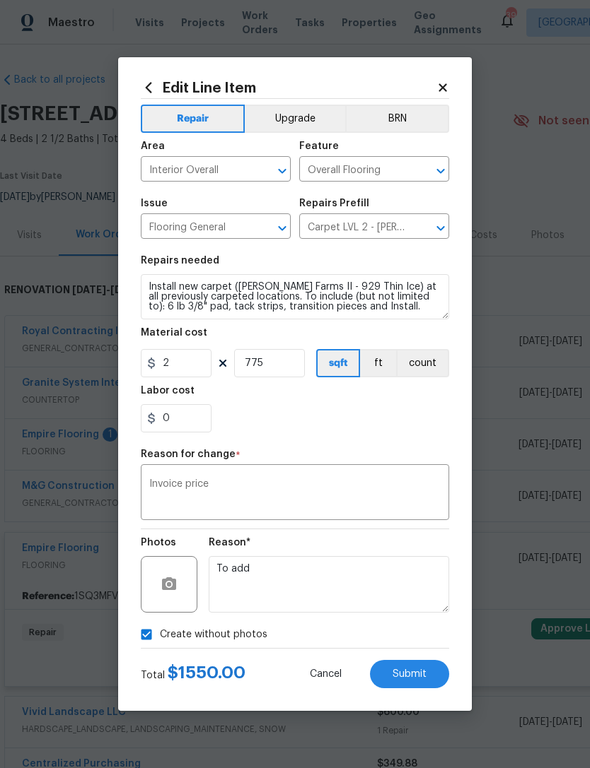
click at [423, 681] on button "Submit" at bounding box center [409, 674] width 79 height 28
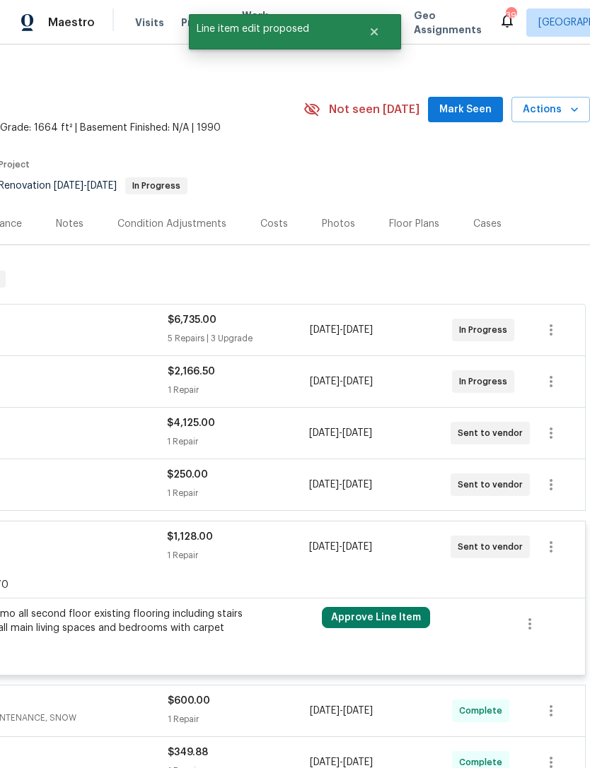
scroll to position [11, 209]
click at [381, 608] on button "Approve Line Item" at bounding box center [376, 618] width 108 height 21
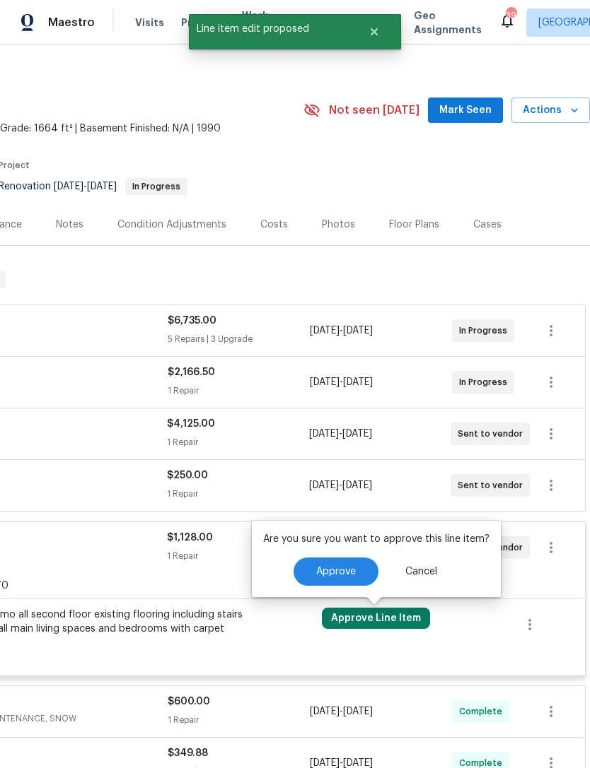
click at [407, 608] on button "Approve Line Item" at bounding box center [376, 618] width 108 height 21
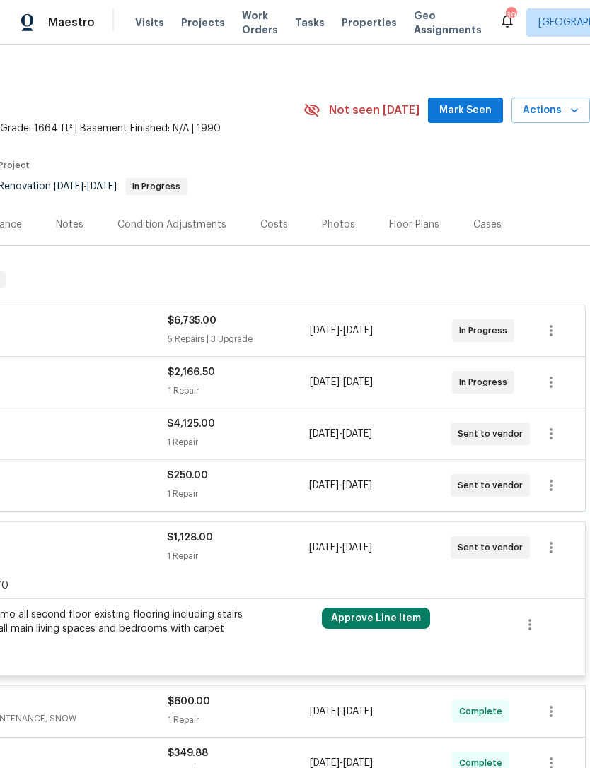
click at [387, 608] on button "Approve Line Item" at bounding box center [376, 618] width 108 height 21
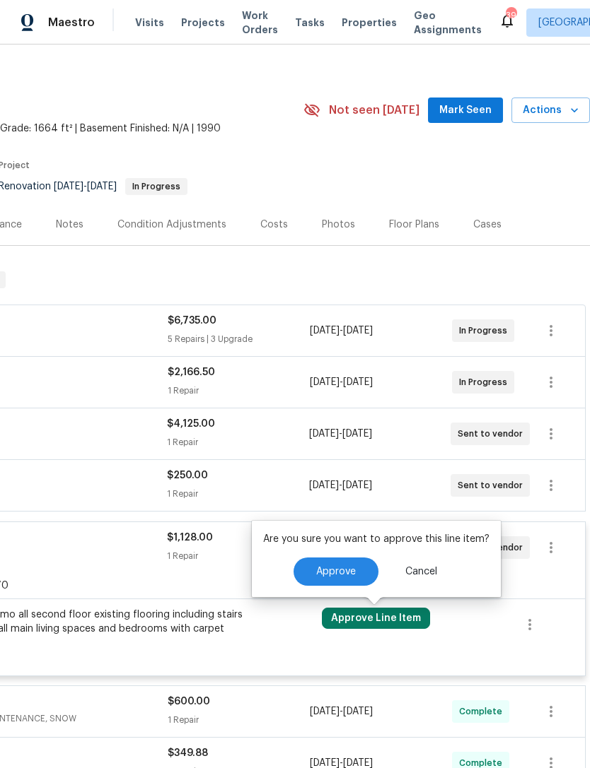
click at [349, 567] on span "Approve" at bounding box center [336, 572] width 40 height 11
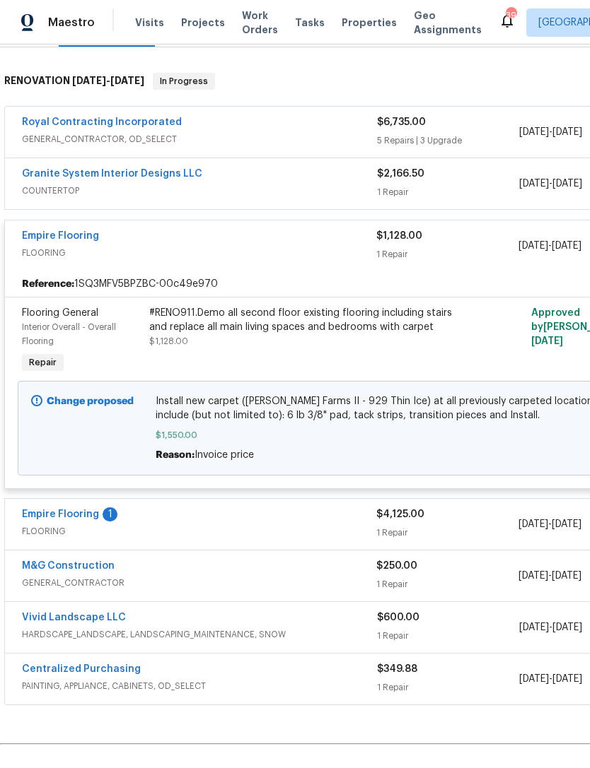
scroll to position [211, 0]
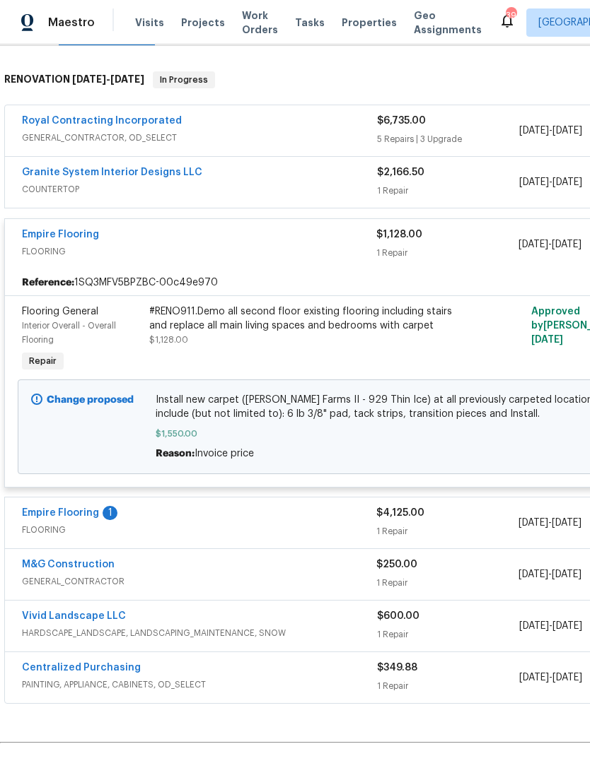
click at [144, 523] on span "FLOORING" at bounding box center [199, 530] width 354 height 14
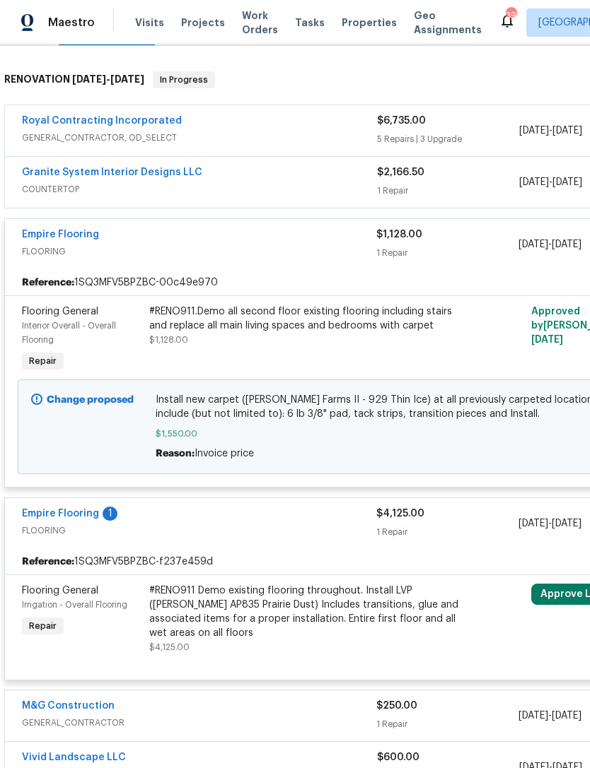
click at [88, 509] on link "Empire Flooring" at bounding box center [60, 514] width 77 height 10
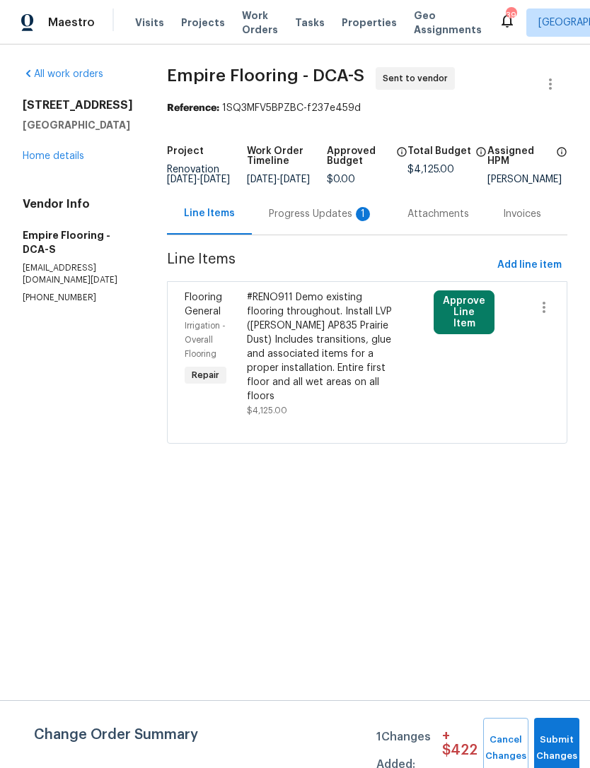
click at [313, 221] on div "Progress Updates 1" at bounding box center [321, 214] width 105 height 14
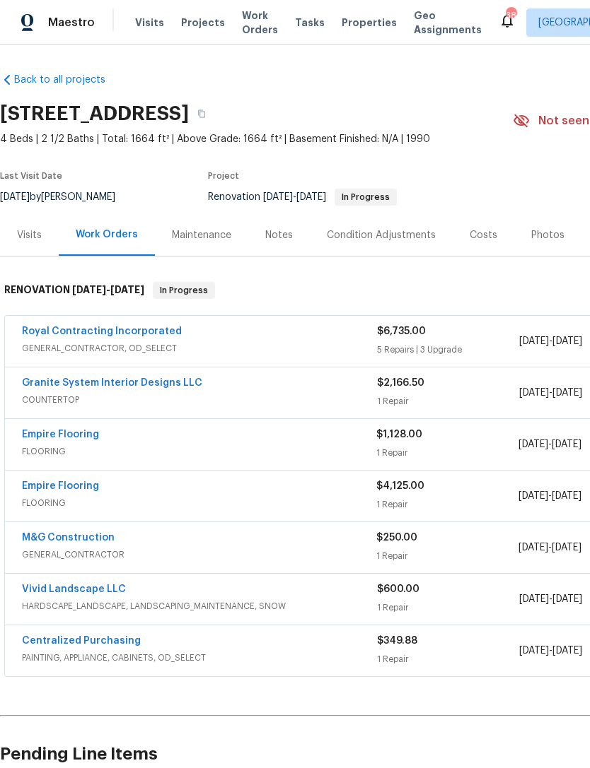
click at [274, 493] on div "Empire Flooring" at bounding box center [199, 487] width 354 height 17
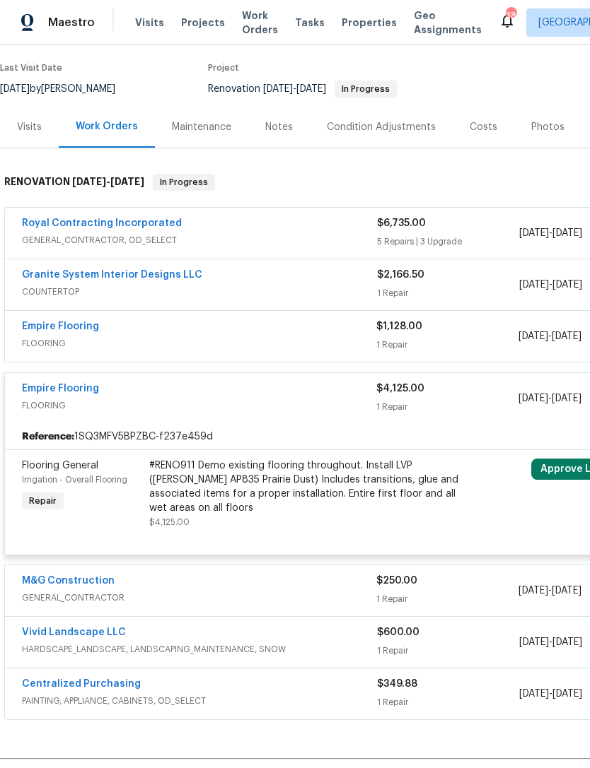
scroll to position [109, 0]
click at [324, 482] on div "#RENO911 Demo existing flooring throughout. Install LVP ([PERSON_NAME] AP835 Pr…" at bounding box center [304, 486] width 310 height 57
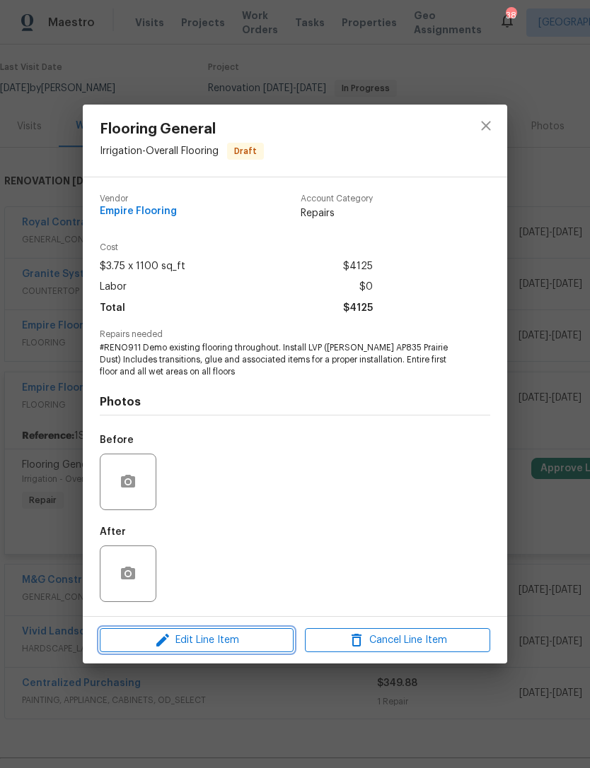
click at [227, 645] on span "Edit Line Item" at bounding box center [196, 641] width 185 height 18
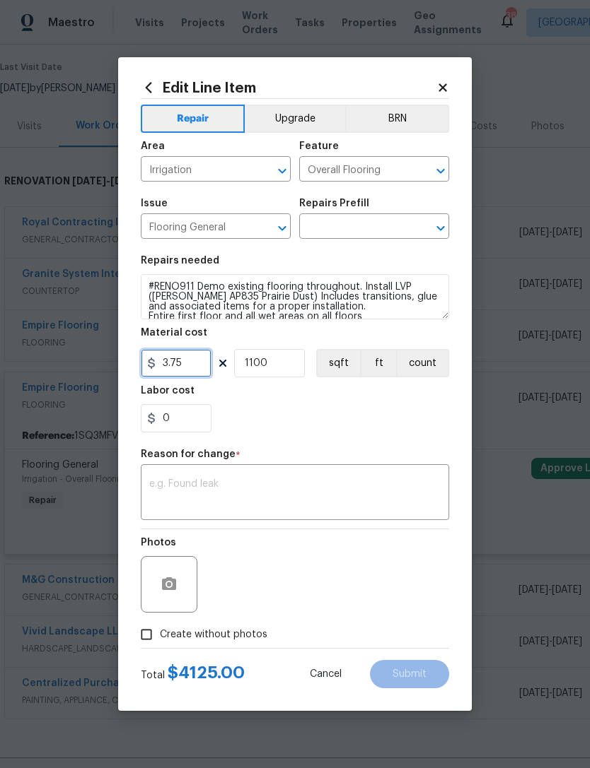
click at [199, 368] on input "3.75" at bounding box center [176, 363] width 71 height 28
type input "0"
click at [289, 367] on input "1100" at bounding box center [269, 363] width 71 height 28
type input "1"
click at [192, 370] on input "0" at bounding box center [176, 363] width 71 height 28
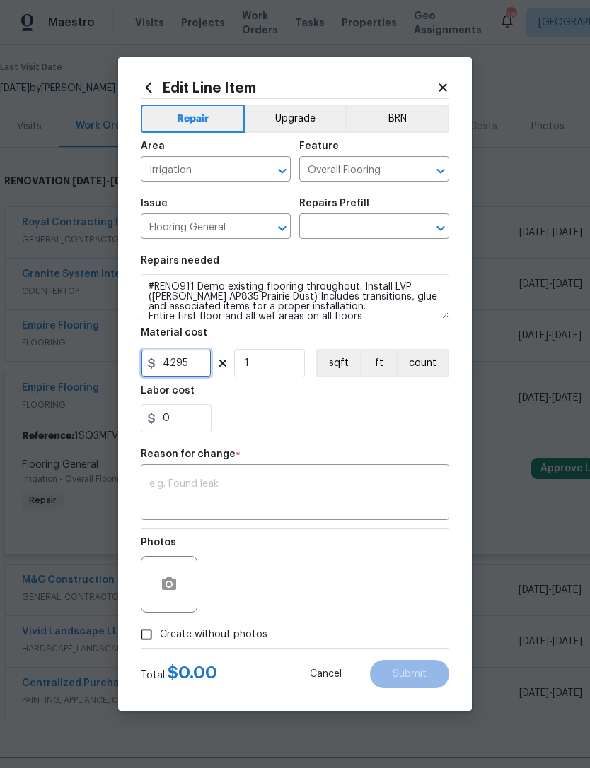
type input "4295"
click at [371, 415] on div "0" at bounding box center [295, 418] width 308 height 28
click at [148, 630] on input "Create without photos" at bounding box center [146, 634] width 27 height 27
checkbox input "true"
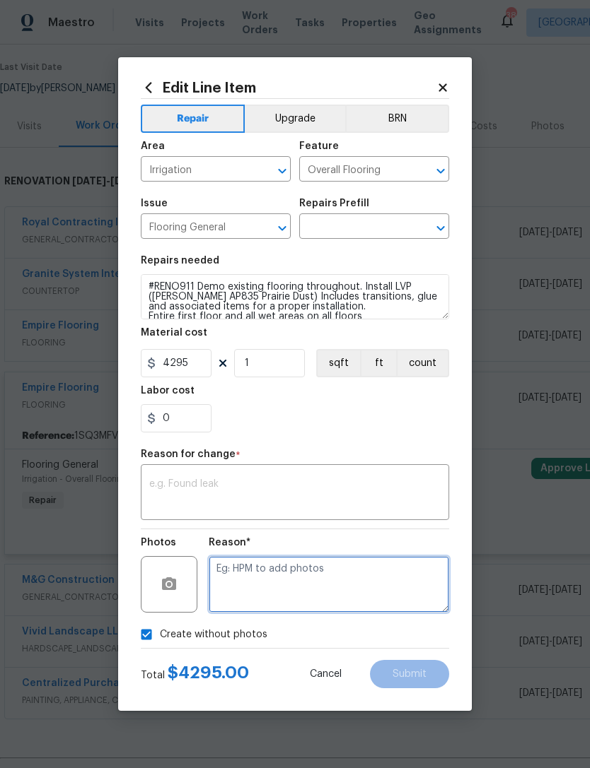
click at [267, 579] on textarea at bounding box center [329, 584] width 240 height 57
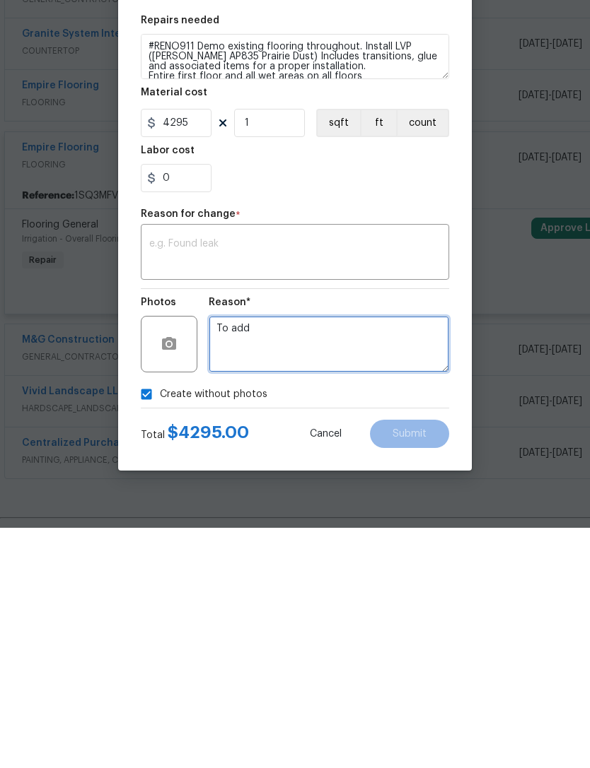
type textarea "To add"
click at [261, 479] on textarea at bounding box center [294, 494] width 291 height 30
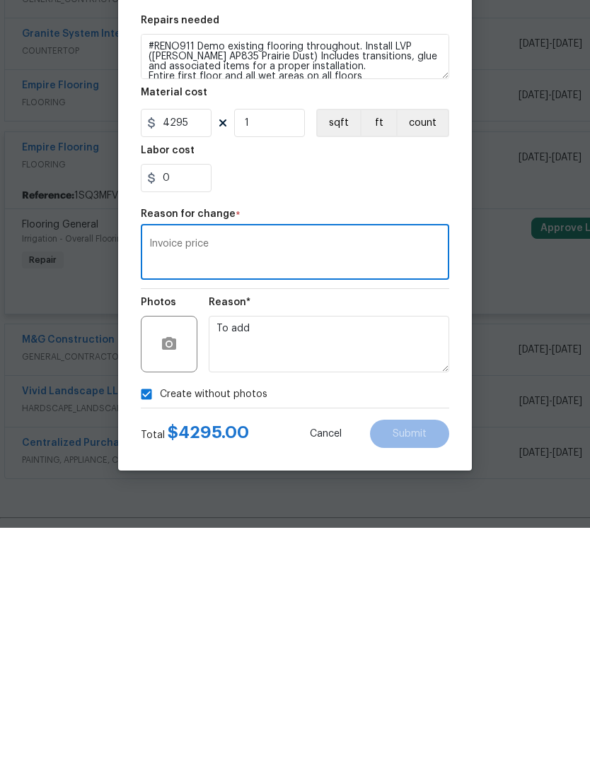
type textarea "Invoice price"
click at [329, 621] on div "Create without photos" at bounding box center [295, 634] width 308 height 27
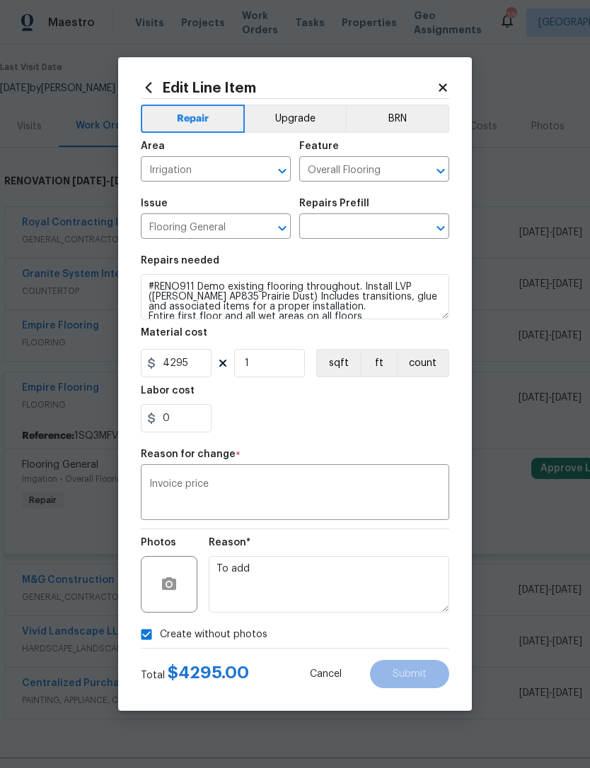
click at [407, 423] on div "0" at bounding box center [295, 418] width 308 height 28
click at [440, 228] on icon "Open" at bounding box center [440, 228] width 8 height 5
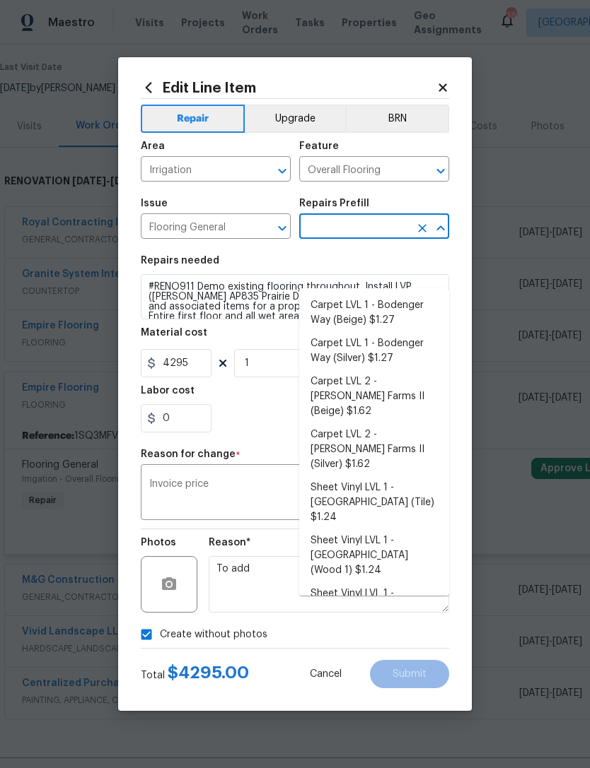
scroll to position [0, 0]
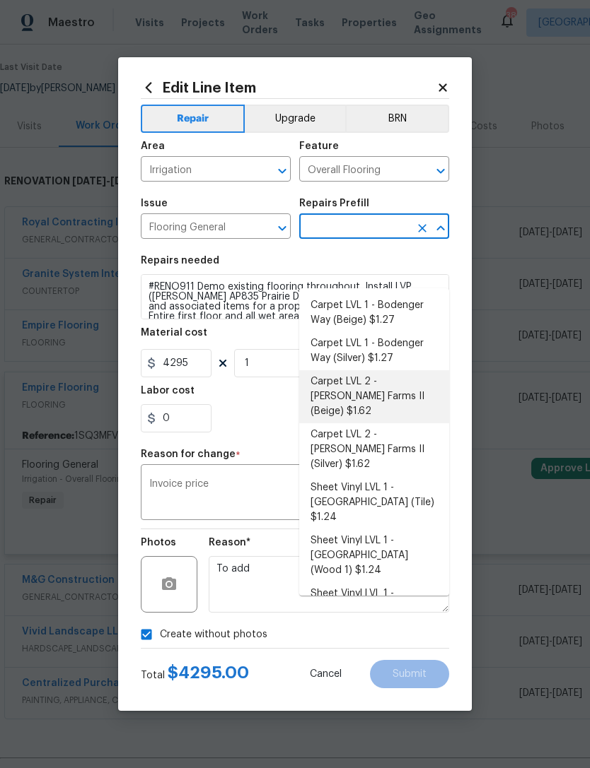
click at [404, 370] on li "Carpet LVL 2 - Abshire Farms II (Beige) $1.62" at bounding box center [374, 396] width 150 height 53
type input "Carpet LVL 2 - Abshire Farms II (Beige) $1.62"
type textarea "Install new carpet (Abshire Farms II - 749 Stony Glade) at all previously carpe…"
type input "Carpet LVL 2 - Abshire Farms II (Beige) $1.62"
type input "1.62"
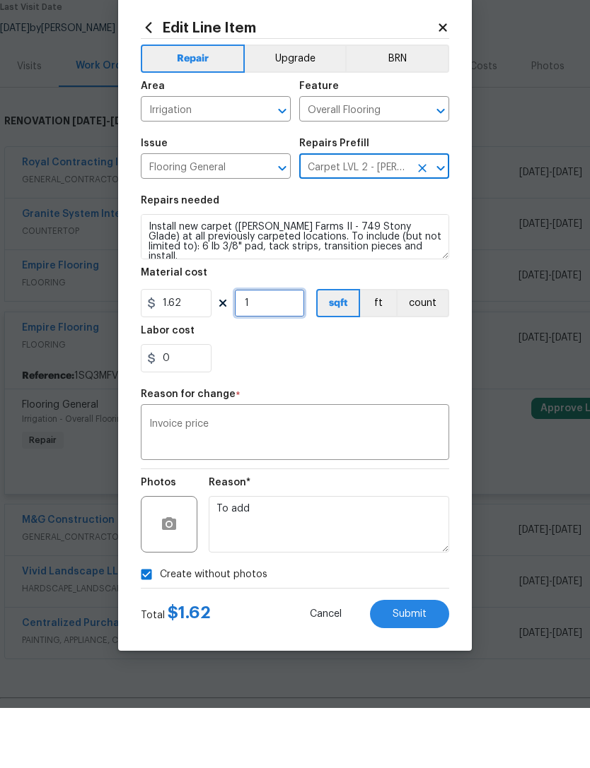
click at [285, 349] on input "1" at bounding box center [269, 363] width 71 height 28
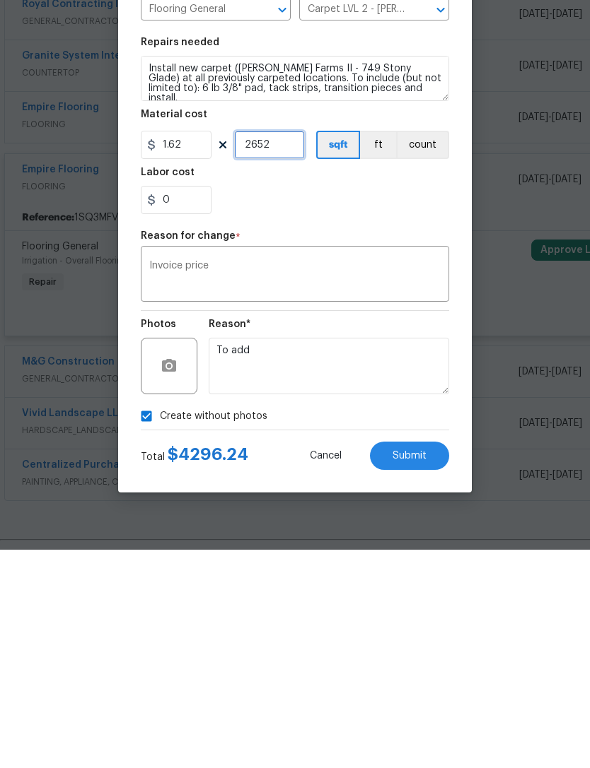
type input "2652"
click at [415, 669] on span "Submit" at bounding box center [409, 674] width 34 height 11
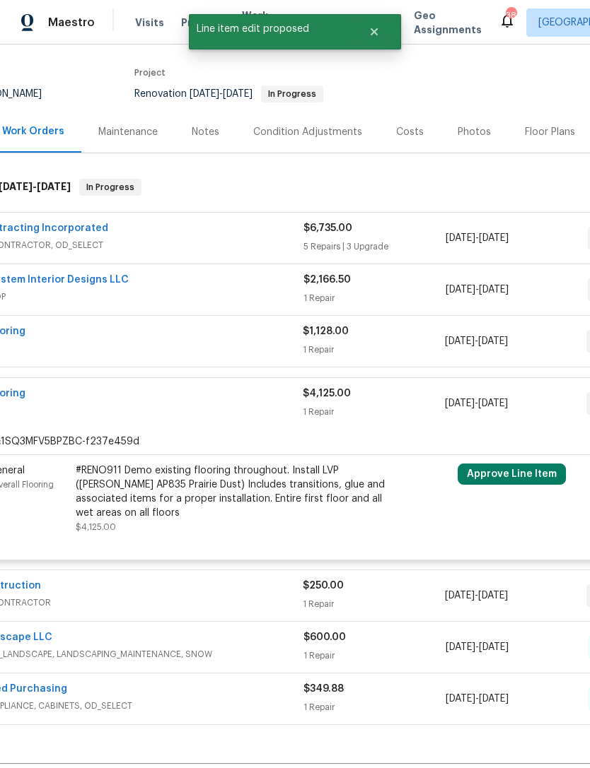
scroll to position [97, 118]
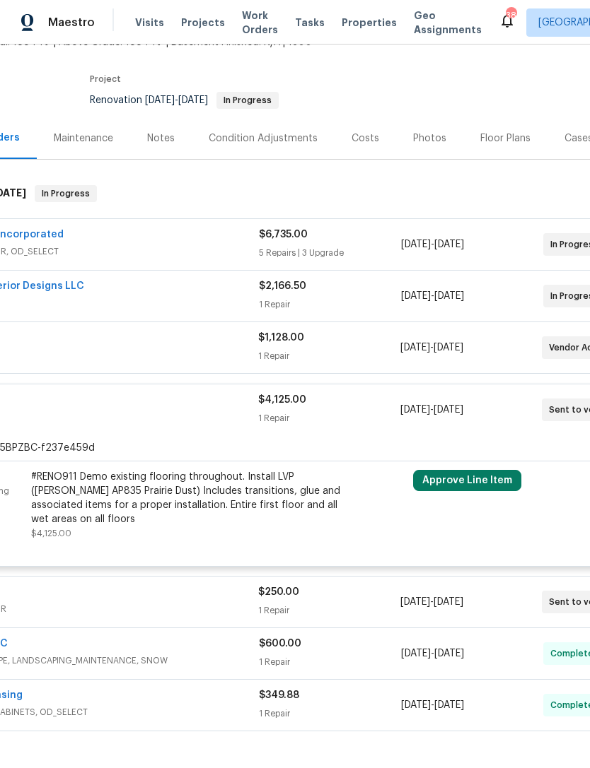
click at [477, 470] on button "Approve Line Item" at bounding box center [467, 480] width 108 height 21
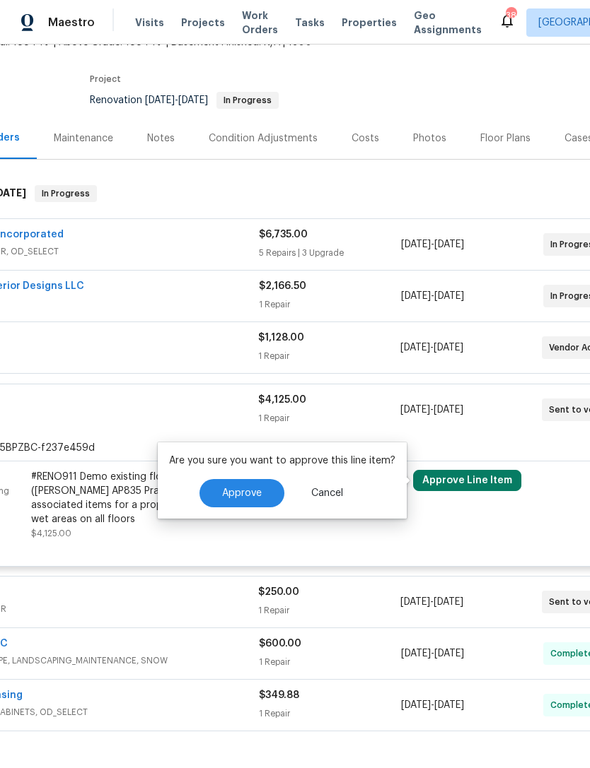
click at [239, 488] on span "Approve" at bounding box center [242, 493] width 40 height 11
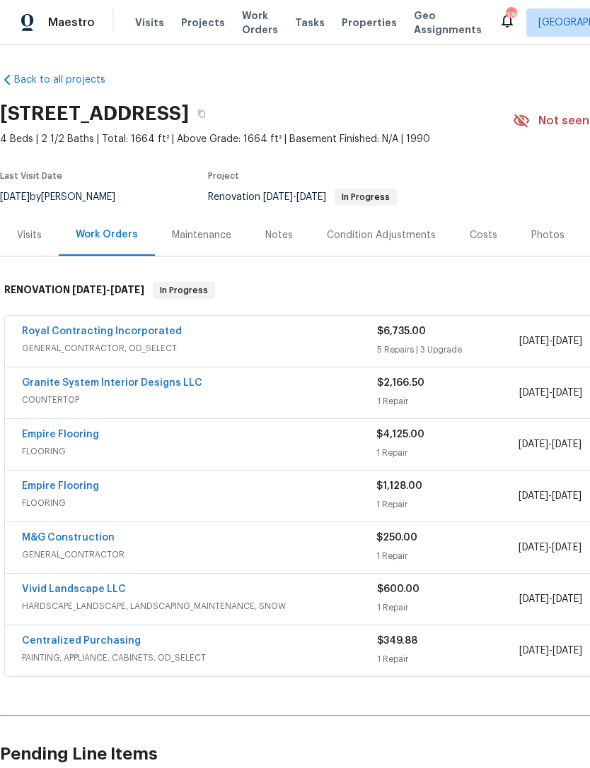
click at [235, 438] on div "Empire Flooring" at bounding box center [199, 436] width 354 height 17
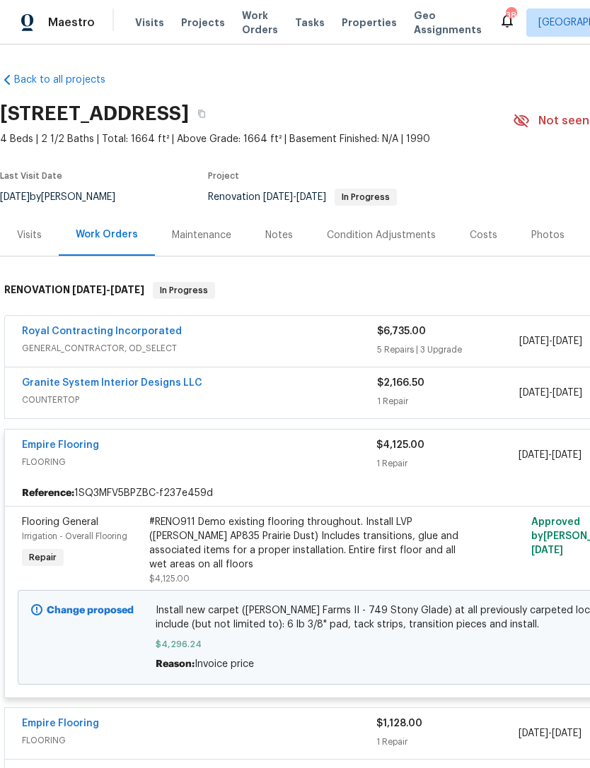
click at [76, 445] on link "Empire Flooring" at bounding box center [60, 445] width 77 height 10
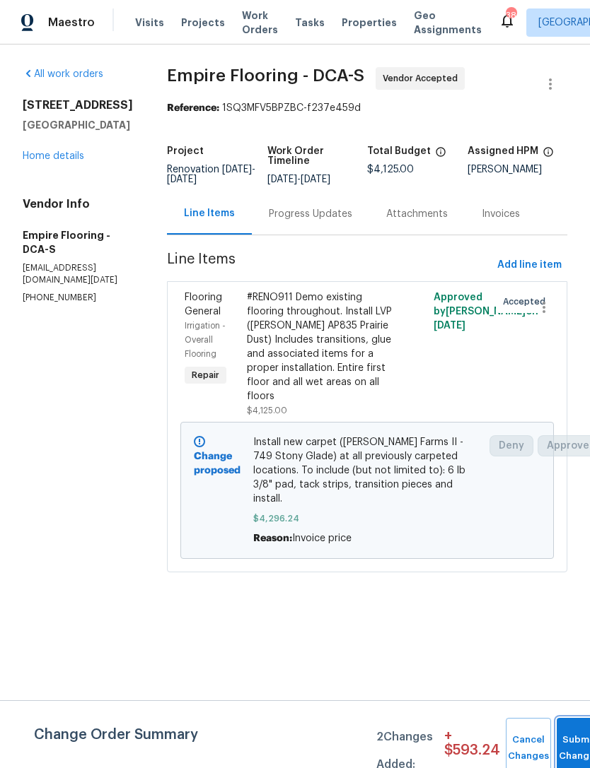
click at [574, 739] on button "Submit Changes" at bounding box center [578, 748] width 45 height 61
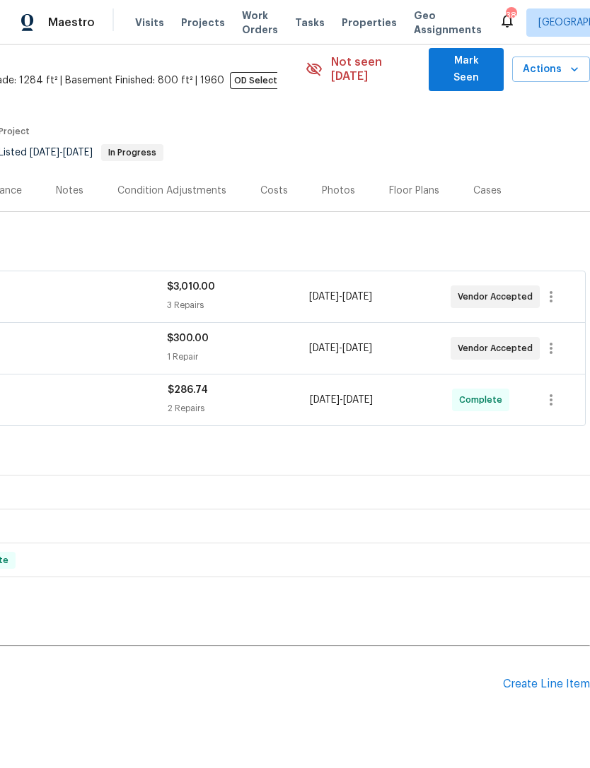
scroll to position [59, 209]
click at [550, 678] on div "Create Line Item" at bounding box center [546, 684] width 87 height 13
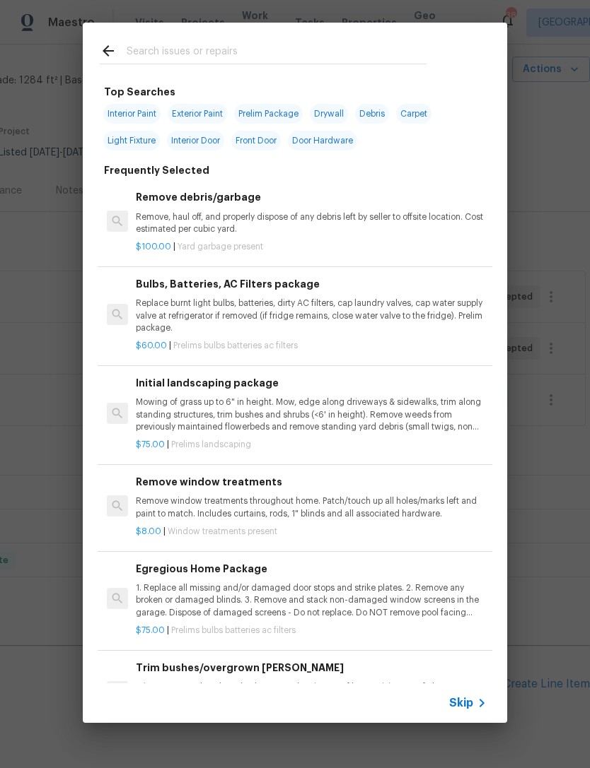
click at [165, 54] on input "text" at bounding box center [277, 52] width 300 height 21
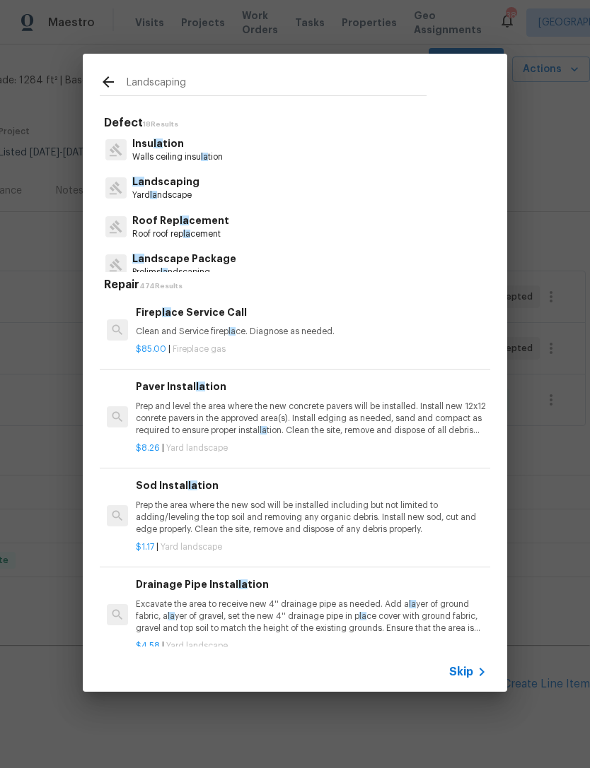
type input "Landscaping"
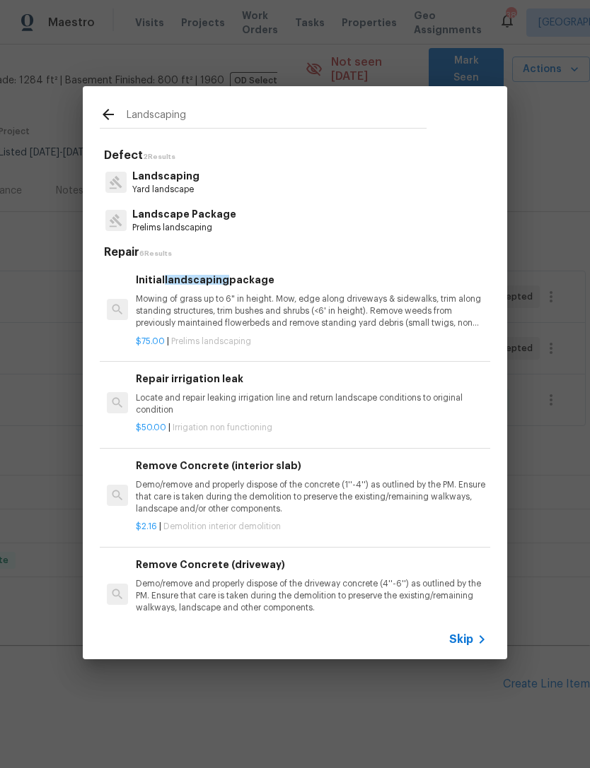
scroll to position [0, 0]
click at [175, 179] on p "Landscaping" at bounding box center [165, 176] width 67 height 15
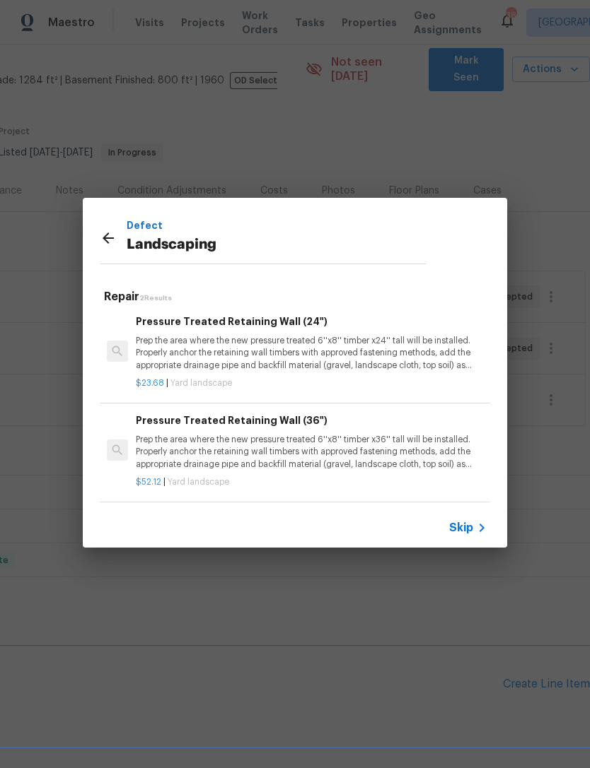
scroll to position [2, 0]
click at [123, 235] on div at bounding box center [113, 240] width 27 height 21
click at [156, 235] on p "Landscaping" at bounding box center [277, 245] width 300 height 23
click at [113, 243] on icon at bounding box center [108, 238] width 17 height 17
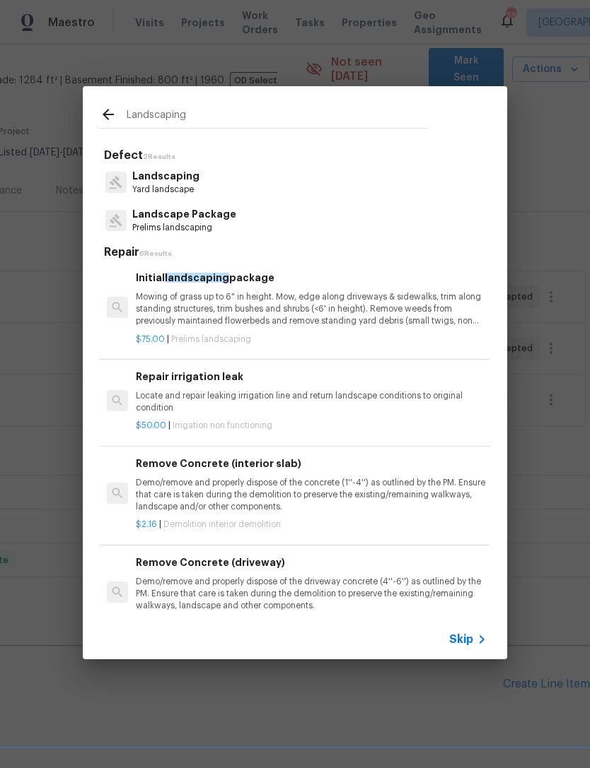
click at [200, 224] on p "Prelims landscaping" at bounding box center [184, 228] width 104 height 12
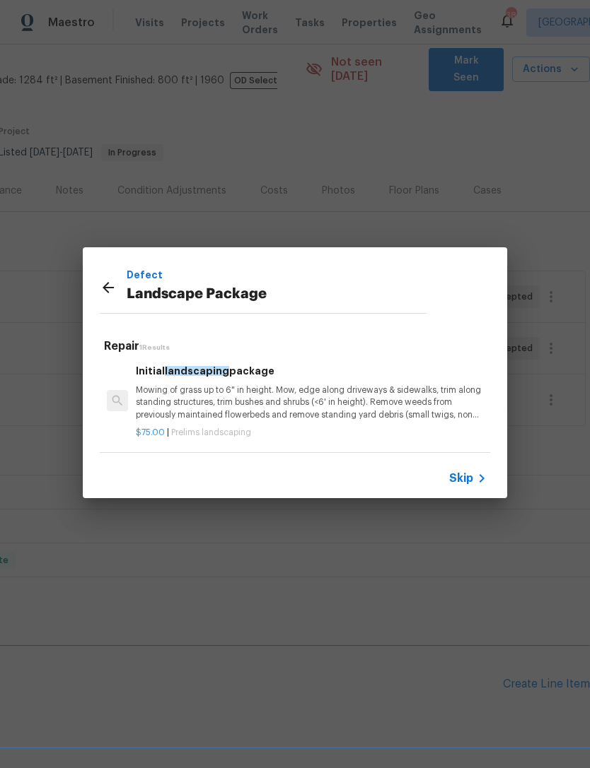
click at [319, 402] on p "Mowing of grass up to 6" in height. Mow, edge along driveways & sidewalks, trim…" at bounding box center [311, 403] width 351 height 36
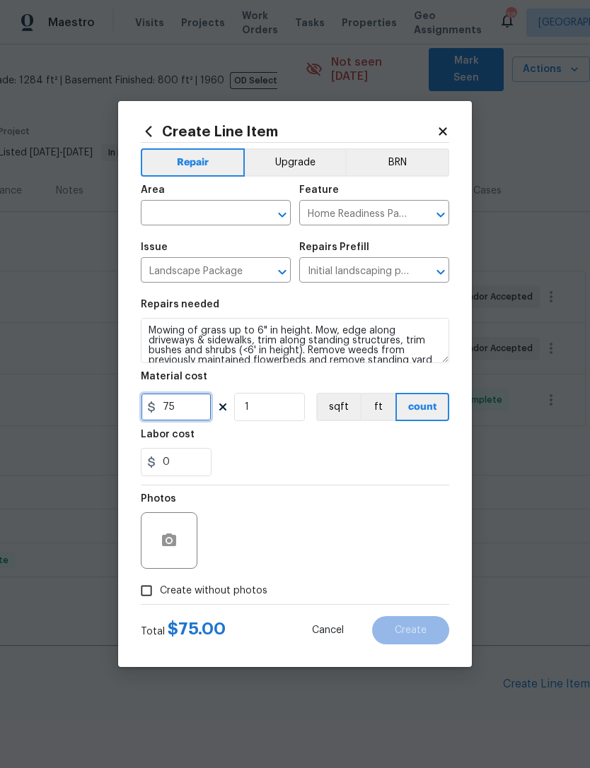
click at [199, 405] on input "75" at bounding box center [176, 407] width 71 height 28
click at [275, 402] on input "1" at bounding box center [269, 407] width 71 height 28
click at [274, 409] on input "1" at bounding box center [269, 407] width 71 height 28
click at [355, 481] on section "Repairs needed Mowing of grass up to 6" in height. Mow, edge along driveways & …" at bounding box center [295, 388] width 308 height 194
click at [276, 421] on input "5" at bounding box center [269, 407] width 71 height 28
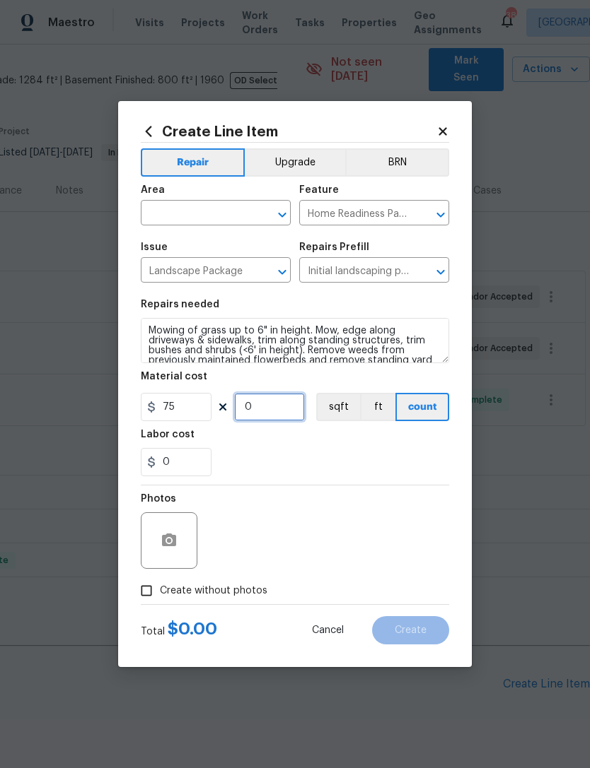
type input "6"
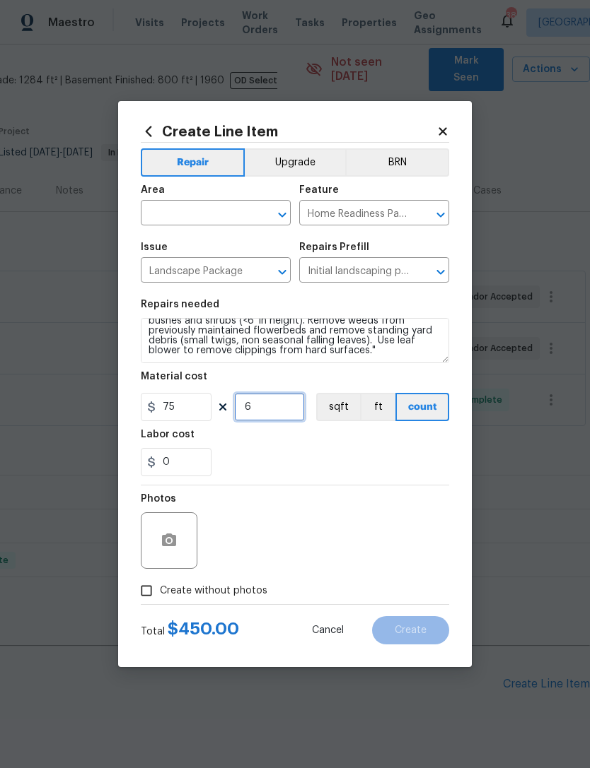
scroll to position [30, 0]
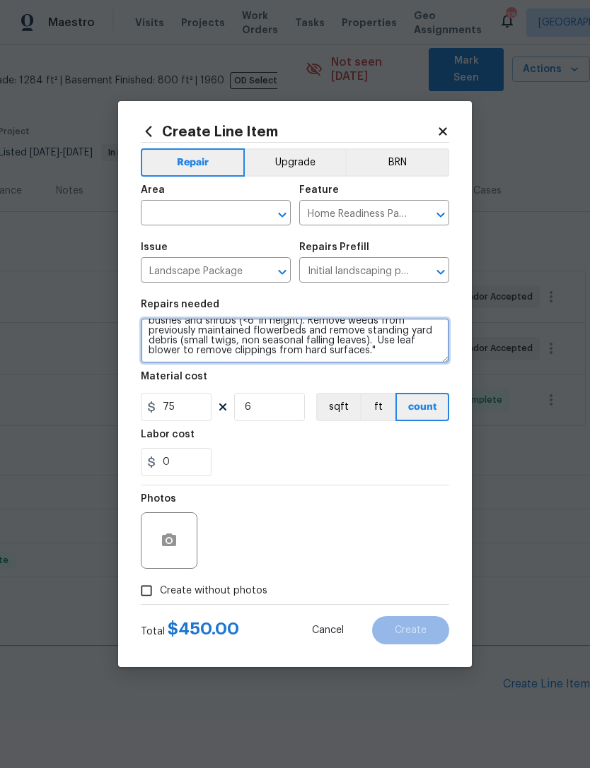
click at [309, 358] on textarea "Mowing of grass up to 6" in height. Mow, edge along driveways & sidewalks, trim…" at bounding box center [295, 340] width 308 height 45
click at [291, 216] on button "Open" at bounding box center [282, 215] width 20 height 20
type textarea "Mowing of grass up to 6" in height. Mow, edge along driveways & sidewalks, trim…"
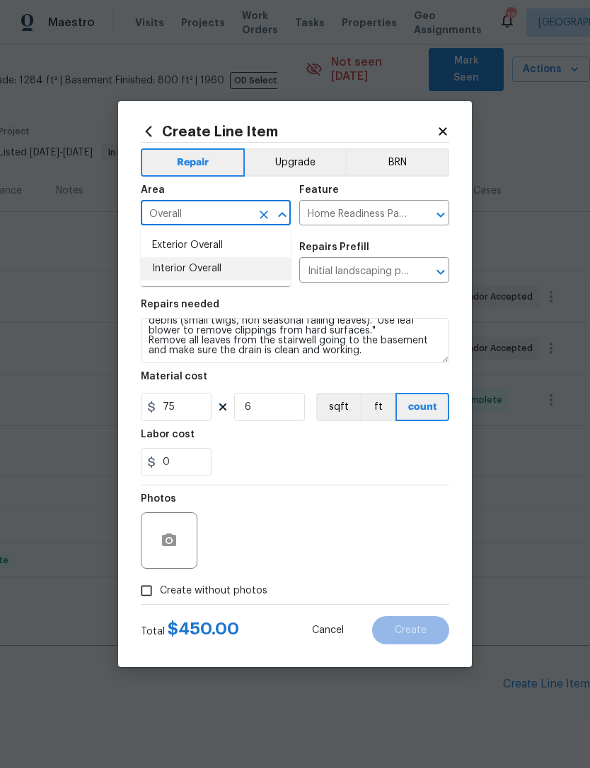
click at [206, 269] on li "Interior Overall" at bounding box center [216, 268] width 150 height 23
type input "I"
click at [216, 237] on li "Exterior Overall" at bounding box center [216, 245] width 150 height 23
type input "Exterior Overall"
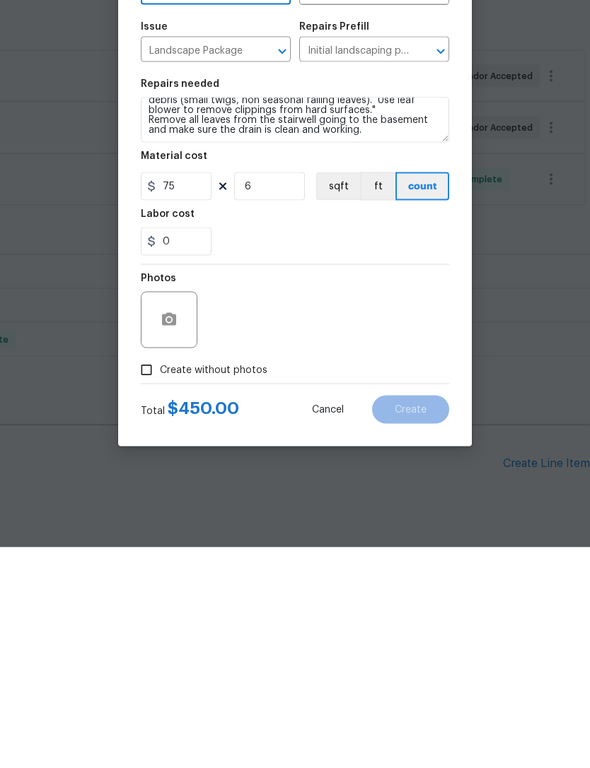
click at [153, 578] on input "Create without photos" at bounding box center [146, 591] width 27 height 27
checkbox input "true"
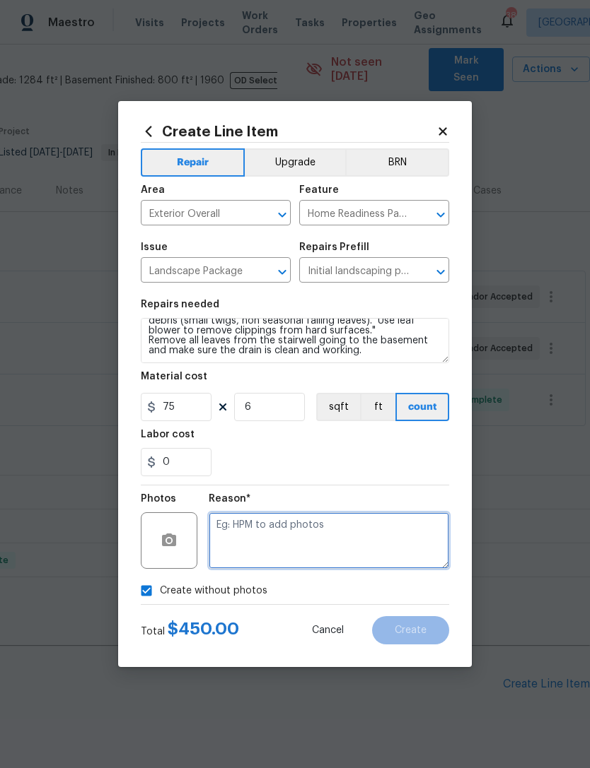
click at [278, 532] on textarea at bounding box center [329, 541] width 240 height 57
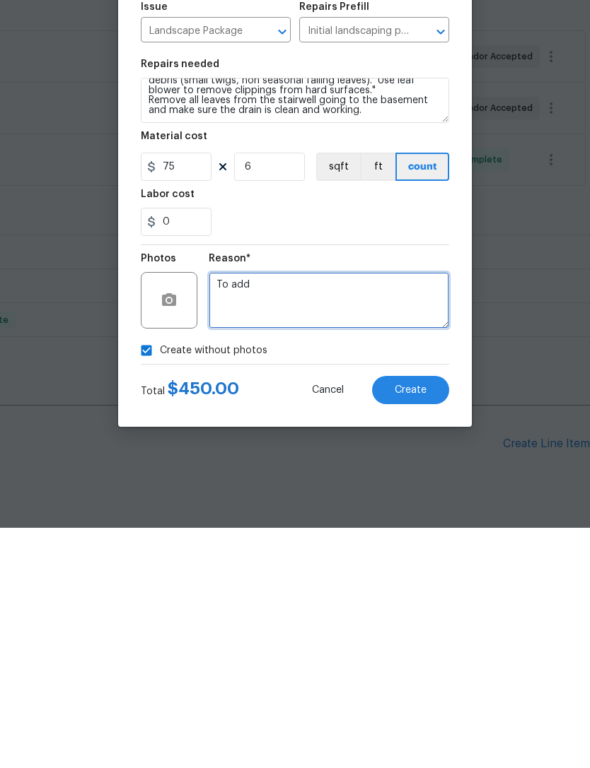
type textarea "To add"
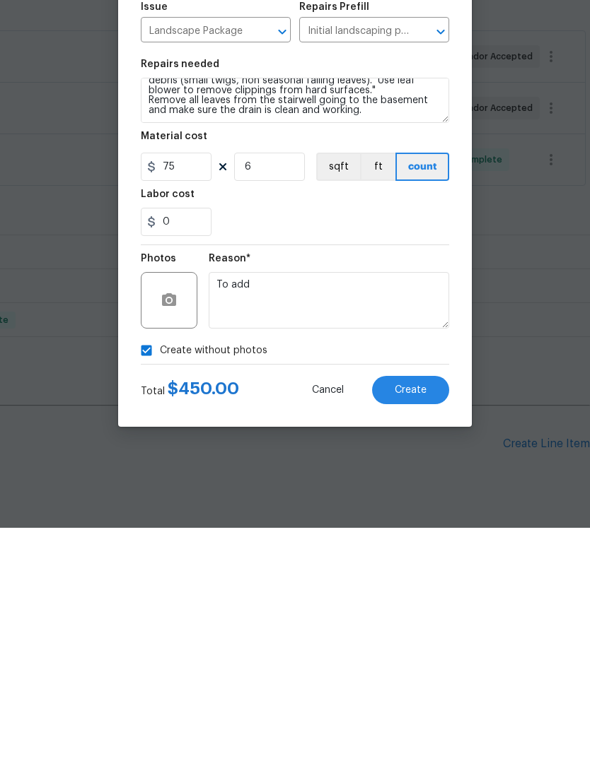
click at [423, 626] on span "Create" at bounding box center [410, 631] width 32 height 11
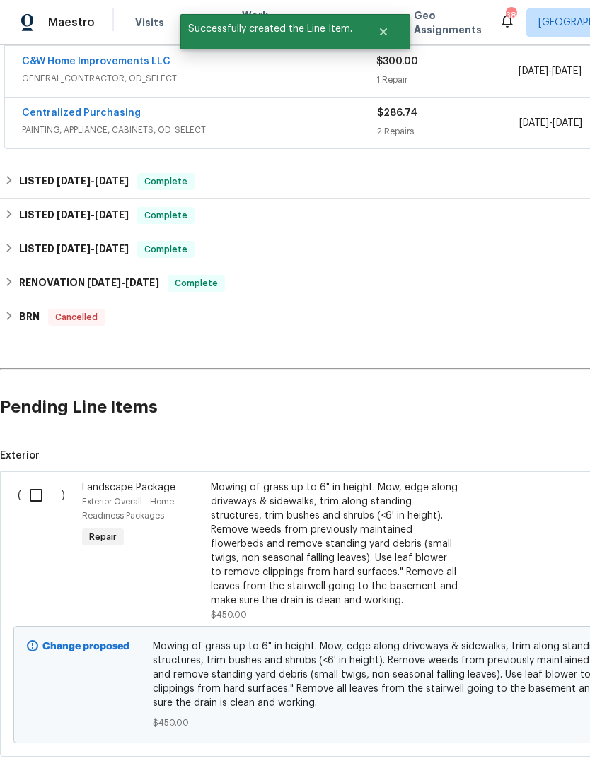
scroll to position [338, 0]
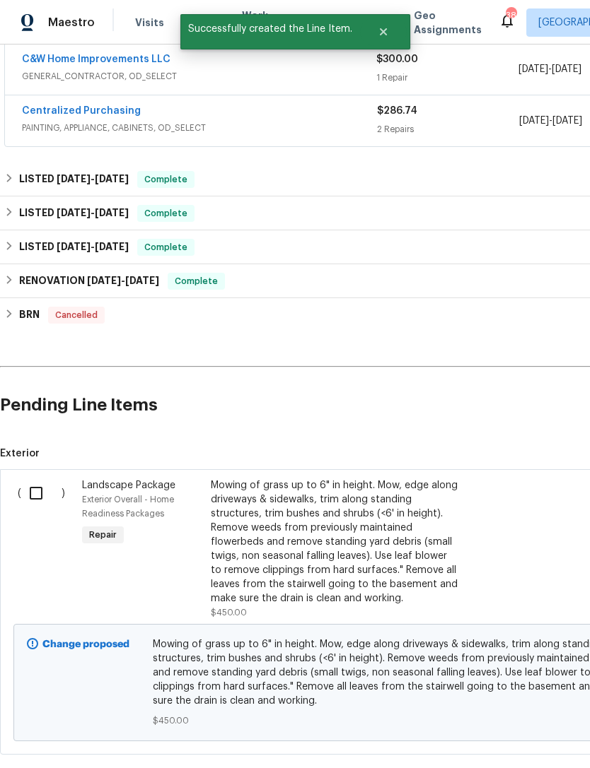
click at [43, 479] on input "checkbox" at bounding box center [41, 494] width 40 height 30
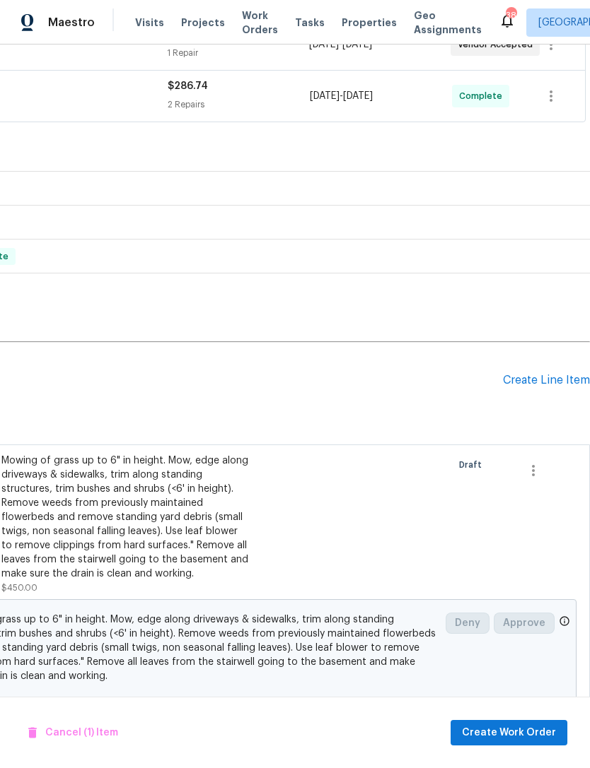
scroll to position [362, 209]
click at [546, 375] on div "Create Line Item" at bounding box center [546, 381] width 87 height 13
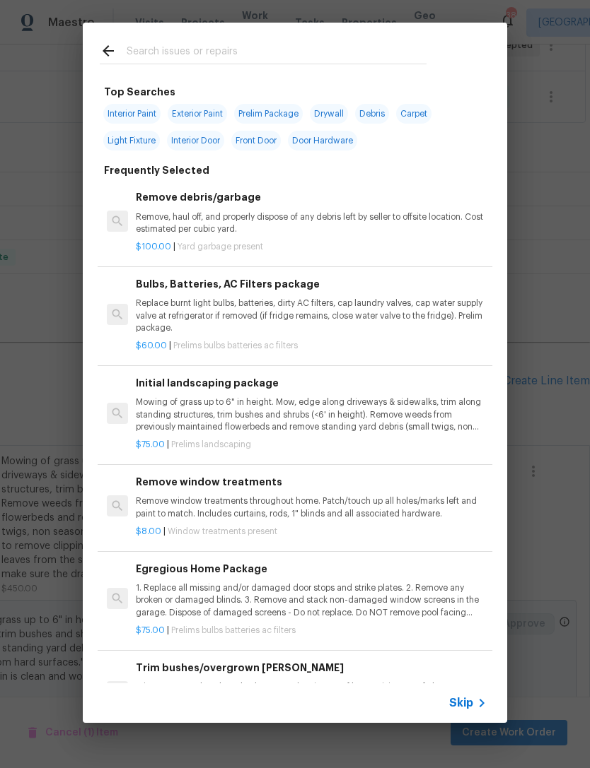
click at [107, 48] on icon at bounding box center [108, 50] width 17 height 17
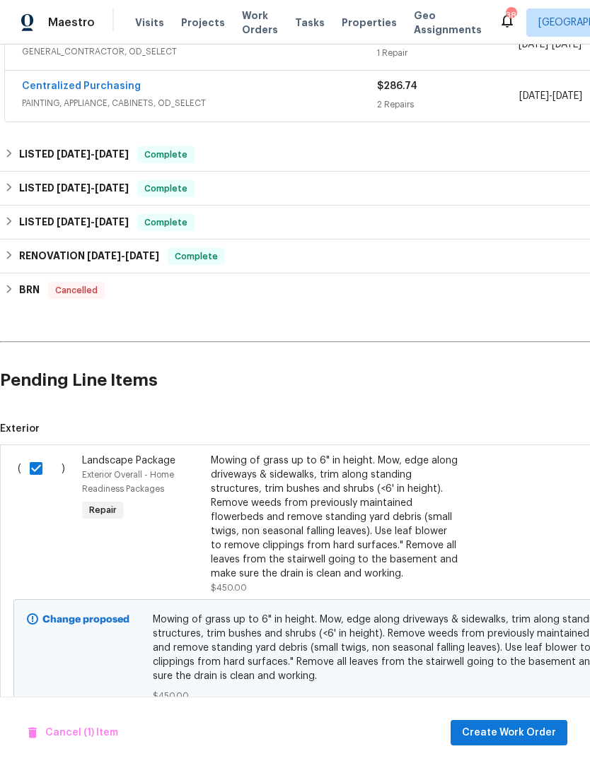
scroll to position [362, 0]
click at [505, 733] on span "Create Work Order" at bounding box center [509, 734] width 94 height 18
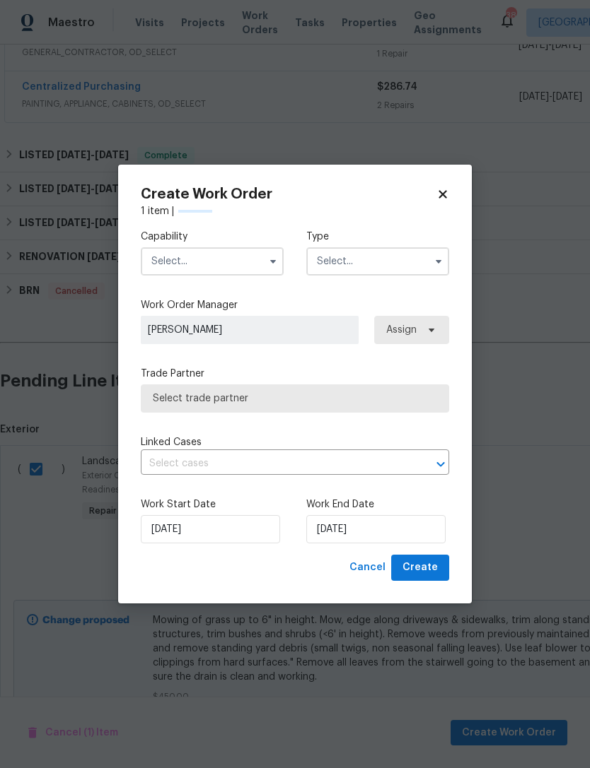
checkbox input "false"
click at [240, 253] on input "text" at bounding box center [212, 261] width 143 height 28
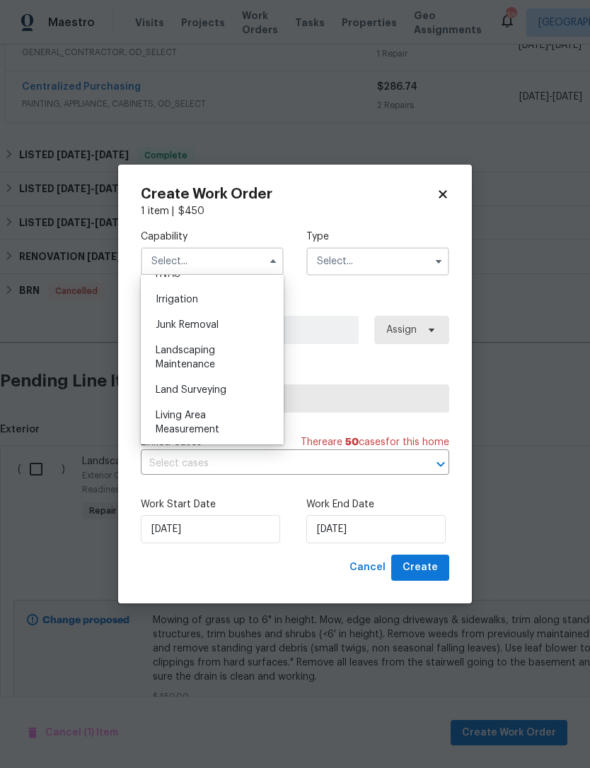
scroll to position [862, 0]
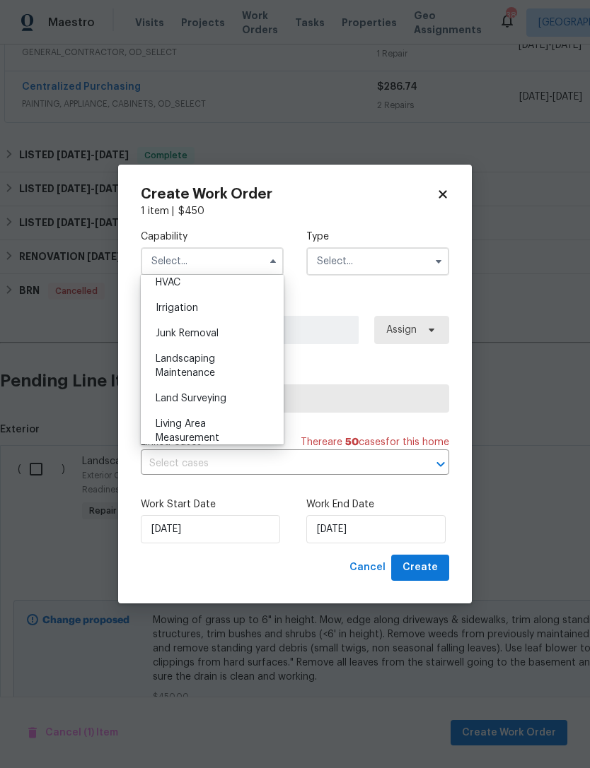
click at [206, 363] on span "Landscaping Maintenance" at bounding box center [185, 366] width 59 height 24
type input "Landscaping Maintenance"
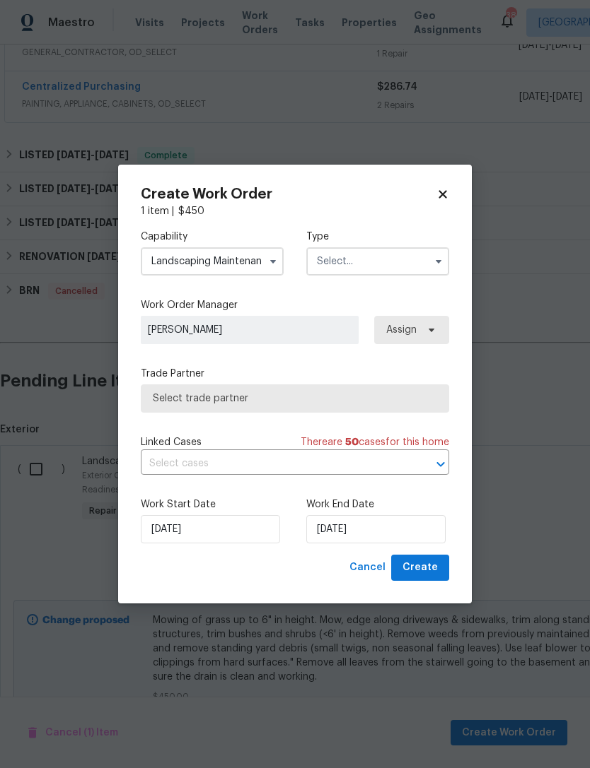
click at [400, 264] on input "text" at bounding box center [377, 261] width 143 height 28
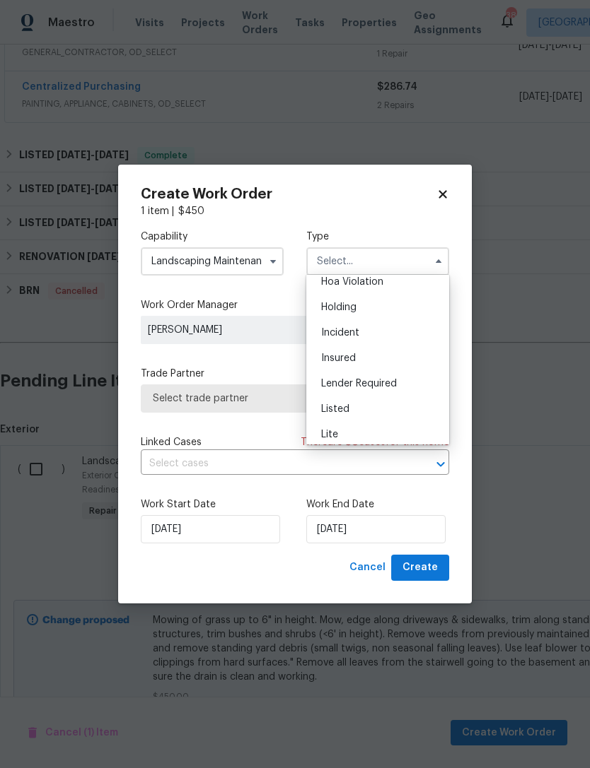
scroll to position [53, 0]
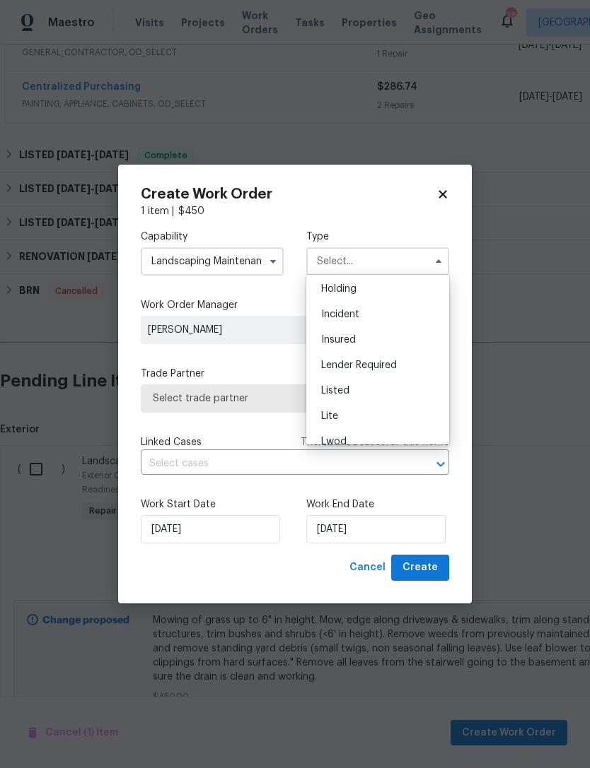
click at [350, 385] on div "Listed" at bounding box center [378, 390] width 136 height 25
type input "Listed"
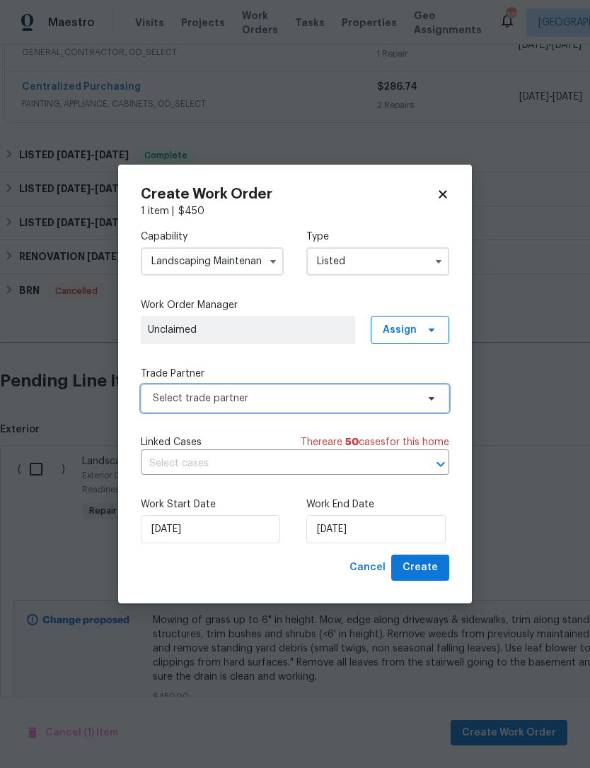
click at [437, 400] on span "Select trade partner" at bounding box center [295, 399] width 308 height 28
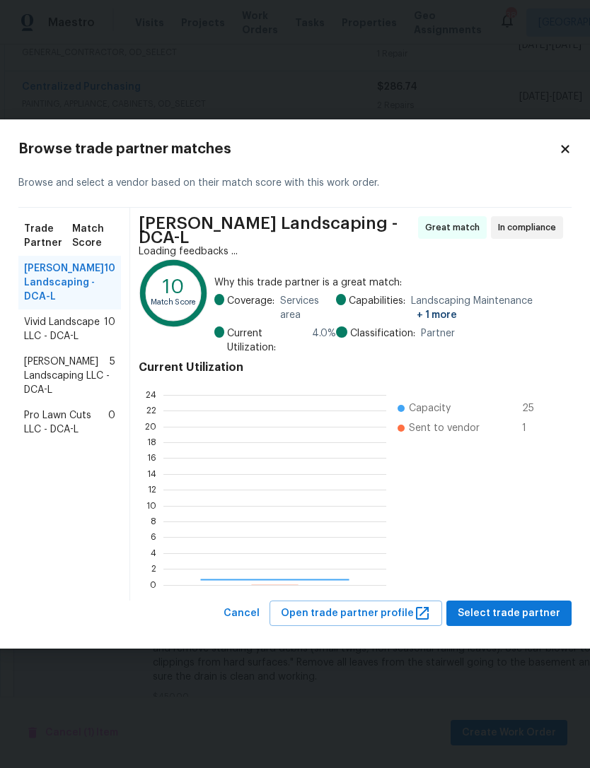
scroll to position [198, 223]
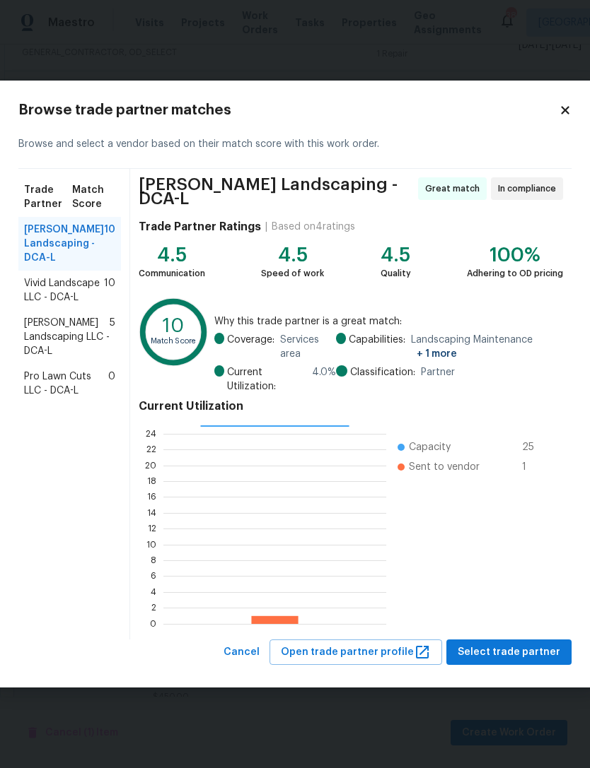
click at [65, 295] on span "Vivid Landscape LLC - DCA-L" at bounding box center [64, 290] width 80 height 28
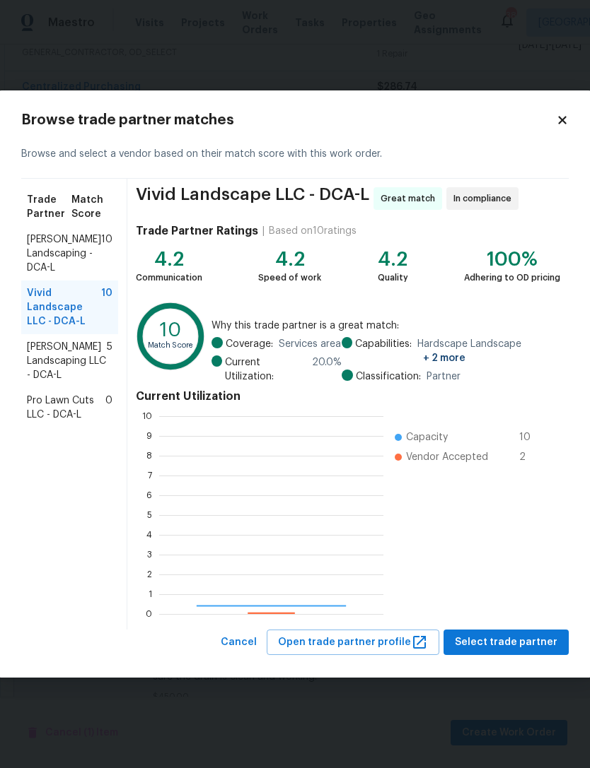
scroll to position [198, 224]
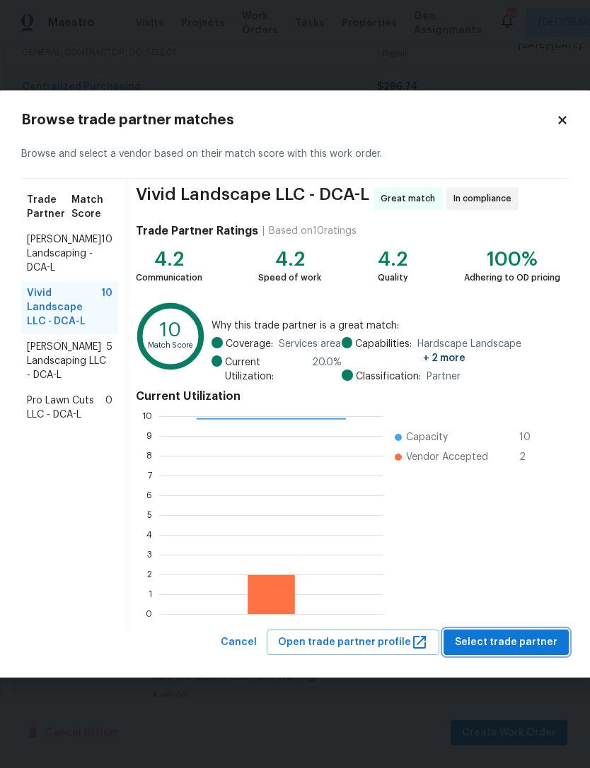
click at [518, 636] on span "Select trade partner" at bounding box center [506, 643] width 103 height 18
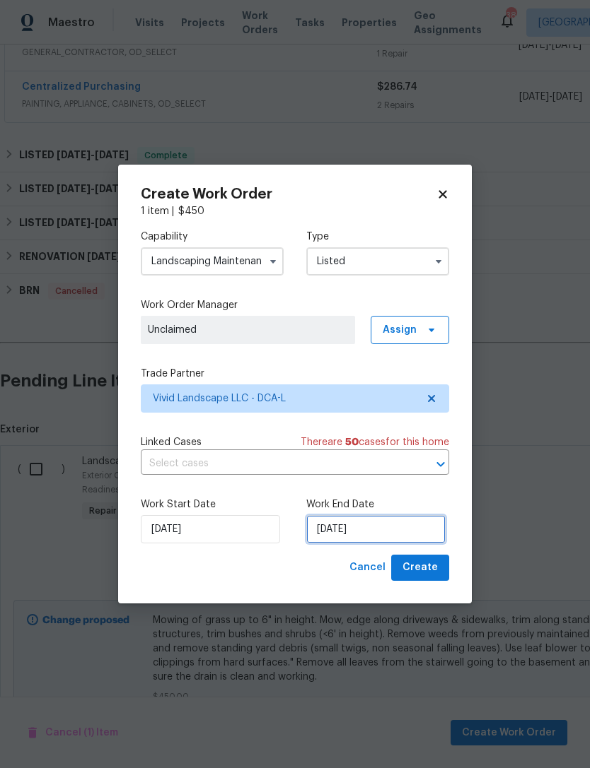
click at [375, 527] on input "[DATE]" at bounding box center [375, 529] width 139 height 28
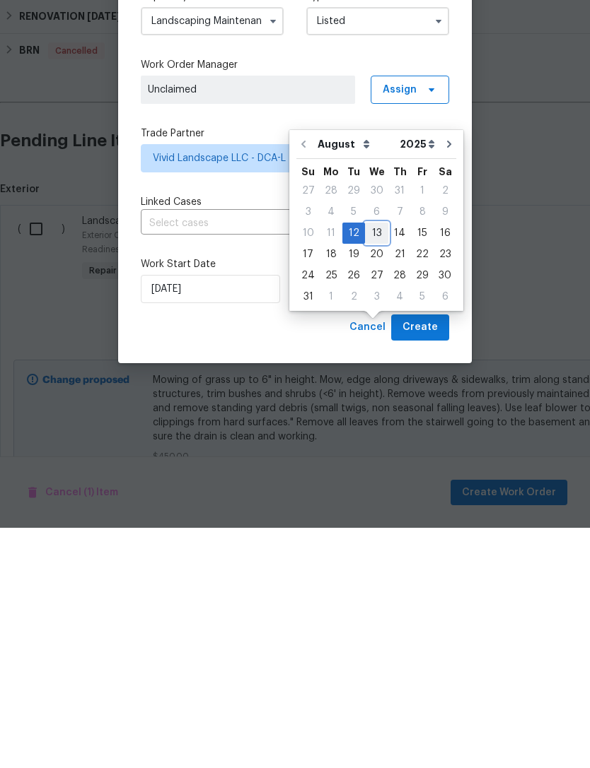
click at [377, 464] on div "13" at bounding box center [376, 474] width 23 height 20
type input "[DATE]"
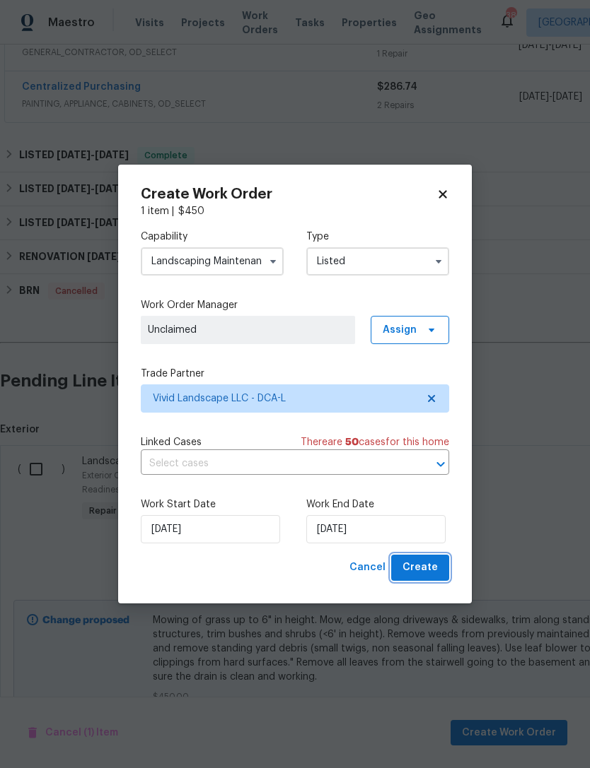
click at [431, 572] on span "Create" at bounding box center [419, 568] width 35 height 18
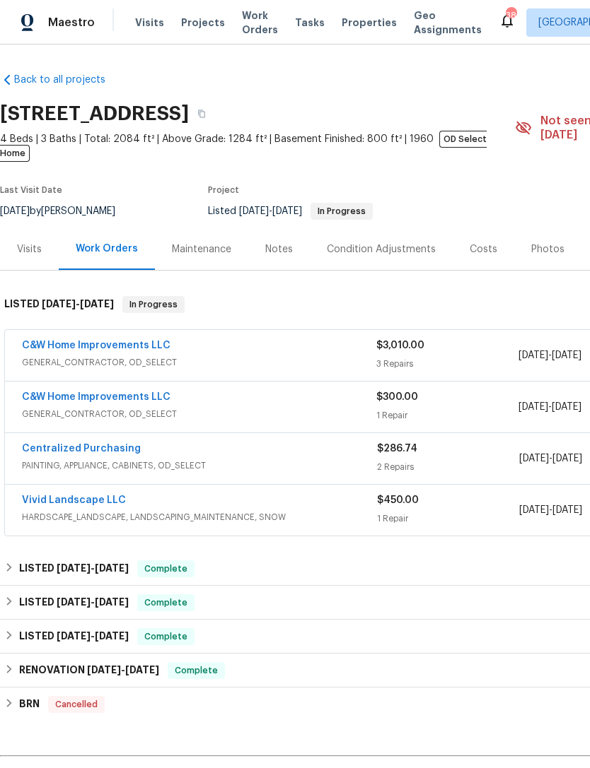
scroll to position [0, 0]
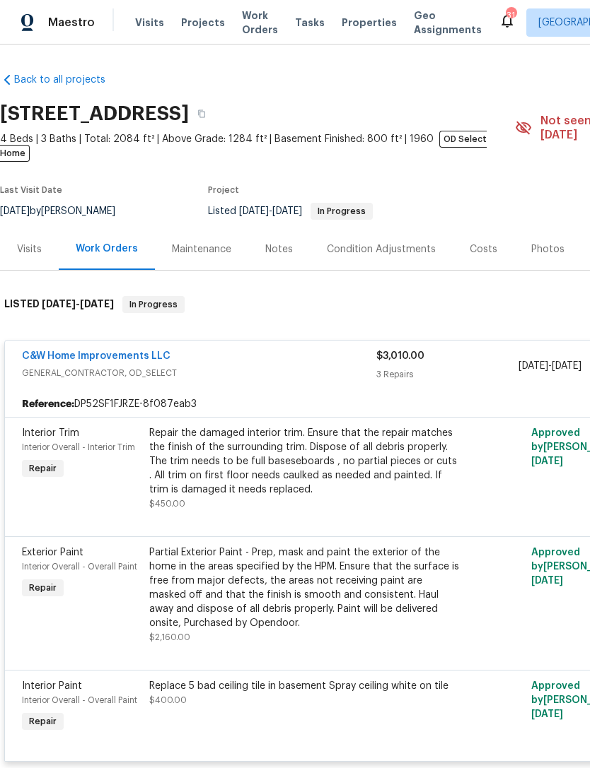
scroll to position [87, 0]
